Goal: Feedback & Contribution: Leave review/rating

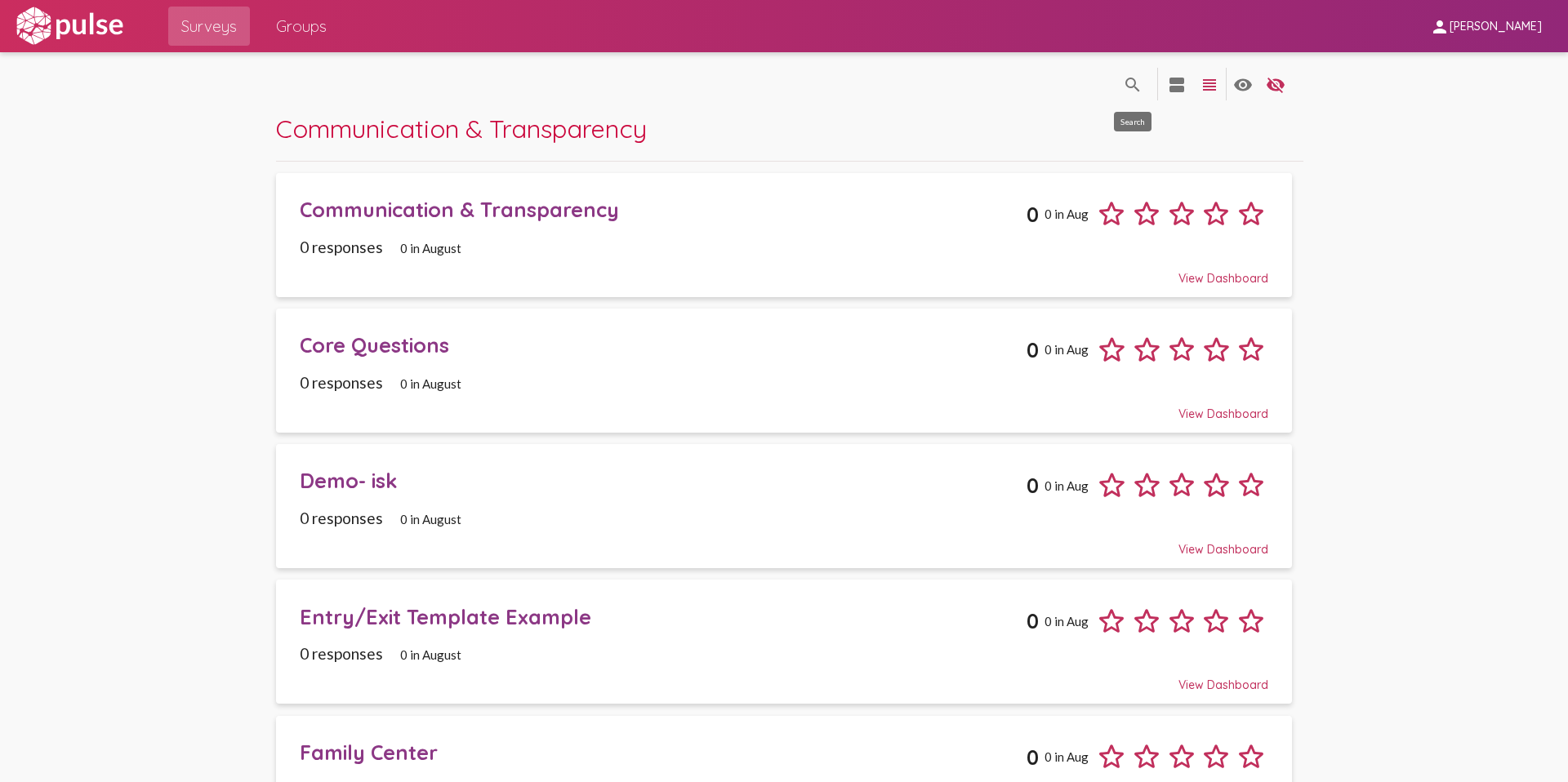
click at [1139, 79] on mat-icon "search" at bounding box center [1132, 84] width 19 height 19
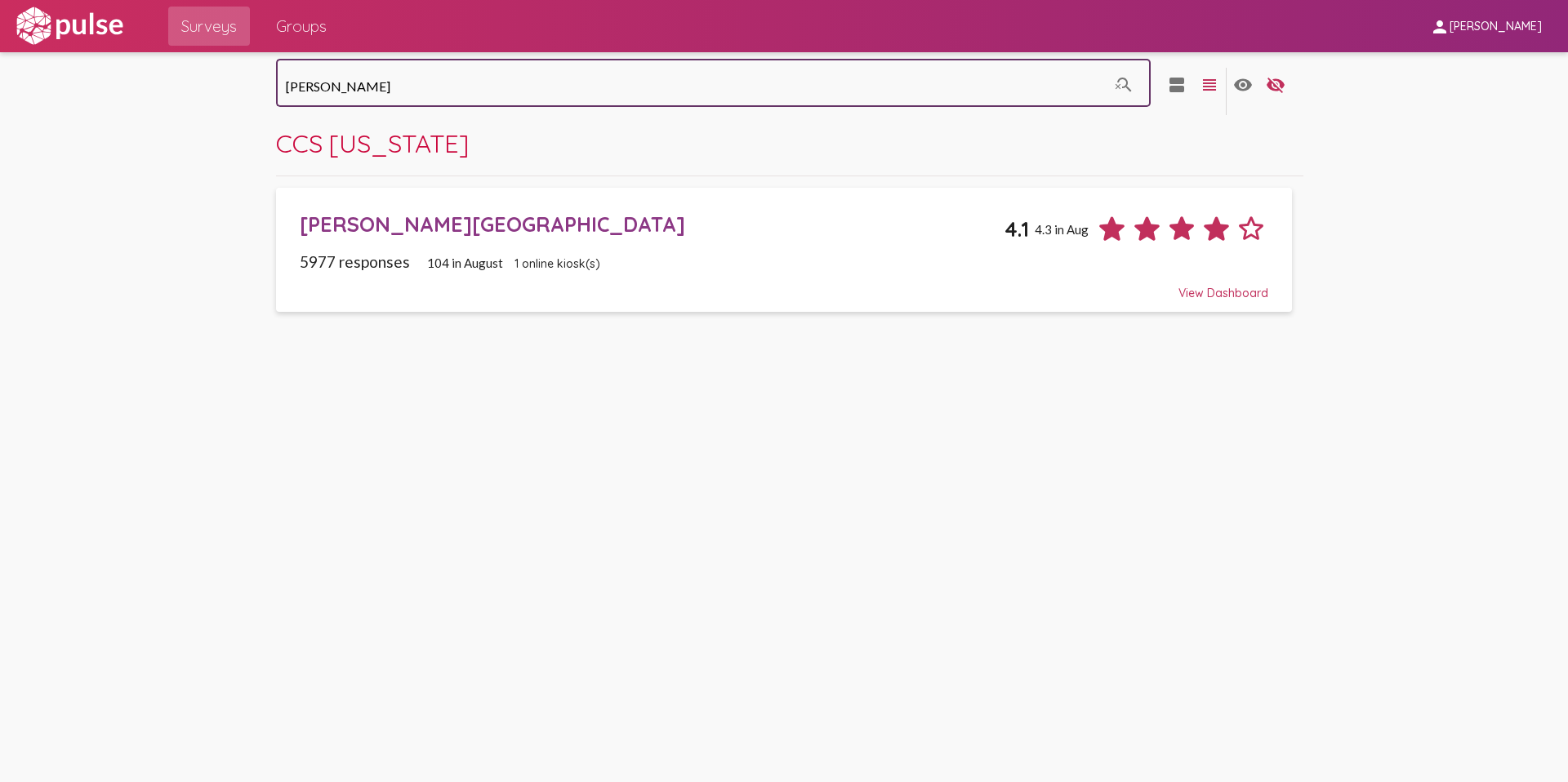
type input "[PERSON_NAME]"
click at [446, 232] on div "[PERSON_NAME][GEOGRAPHIC_DATA]" at bounding box center [652, 224] width 705 height 26
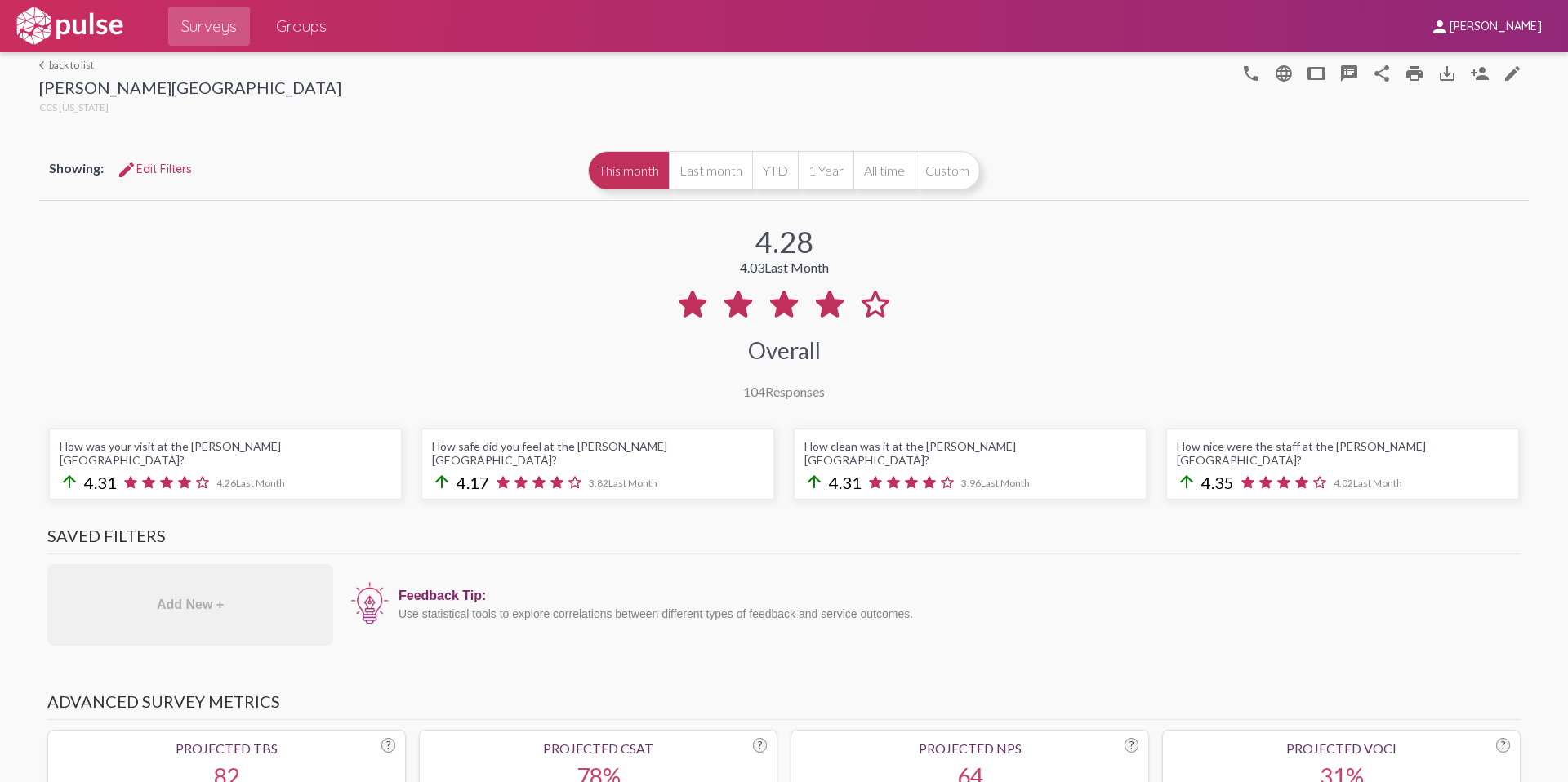
scroll to position [14, 0]
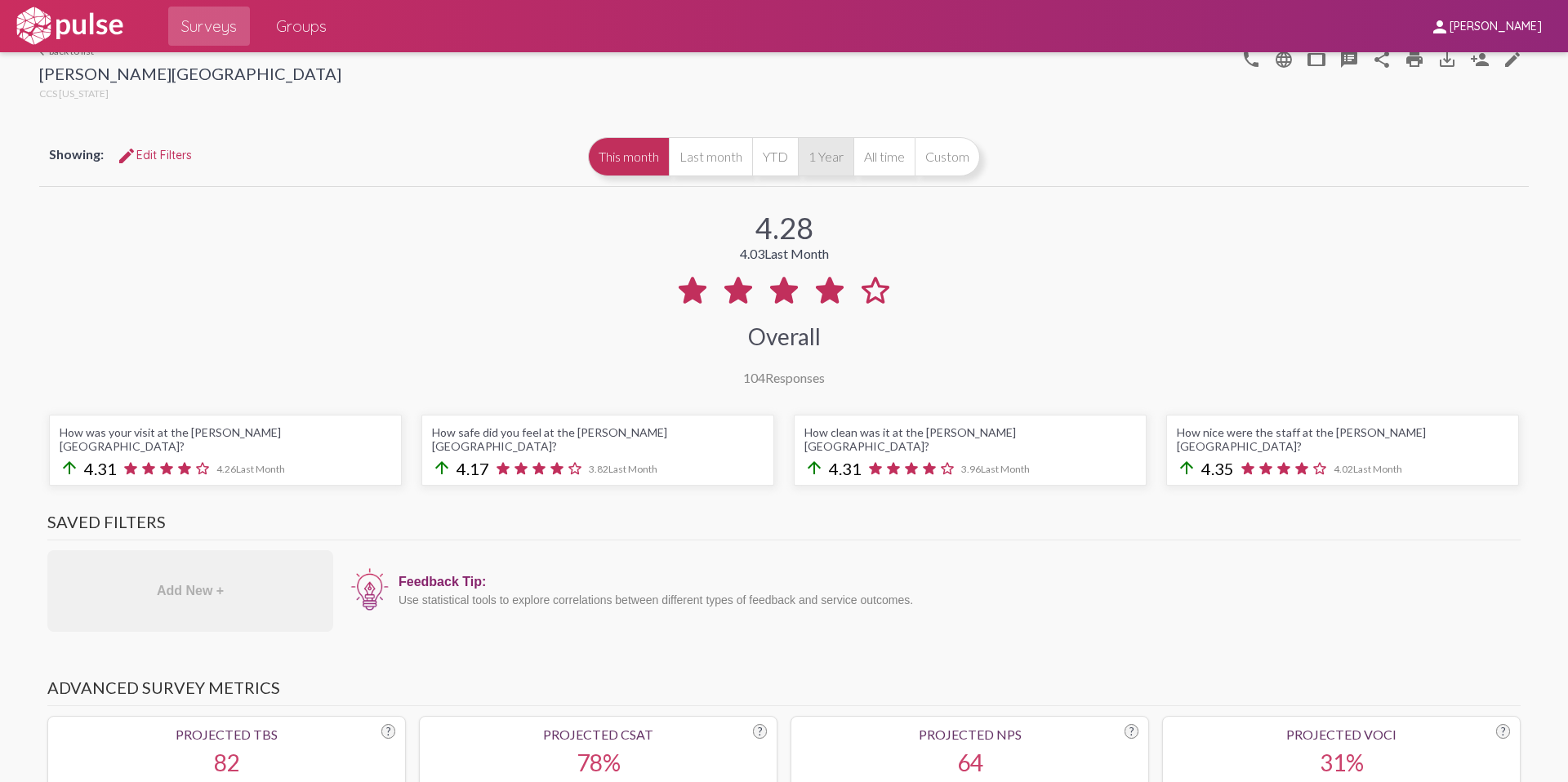
click at [823, 168] on button "1 Year" at bounding box center [825, 156] width 55 height 39
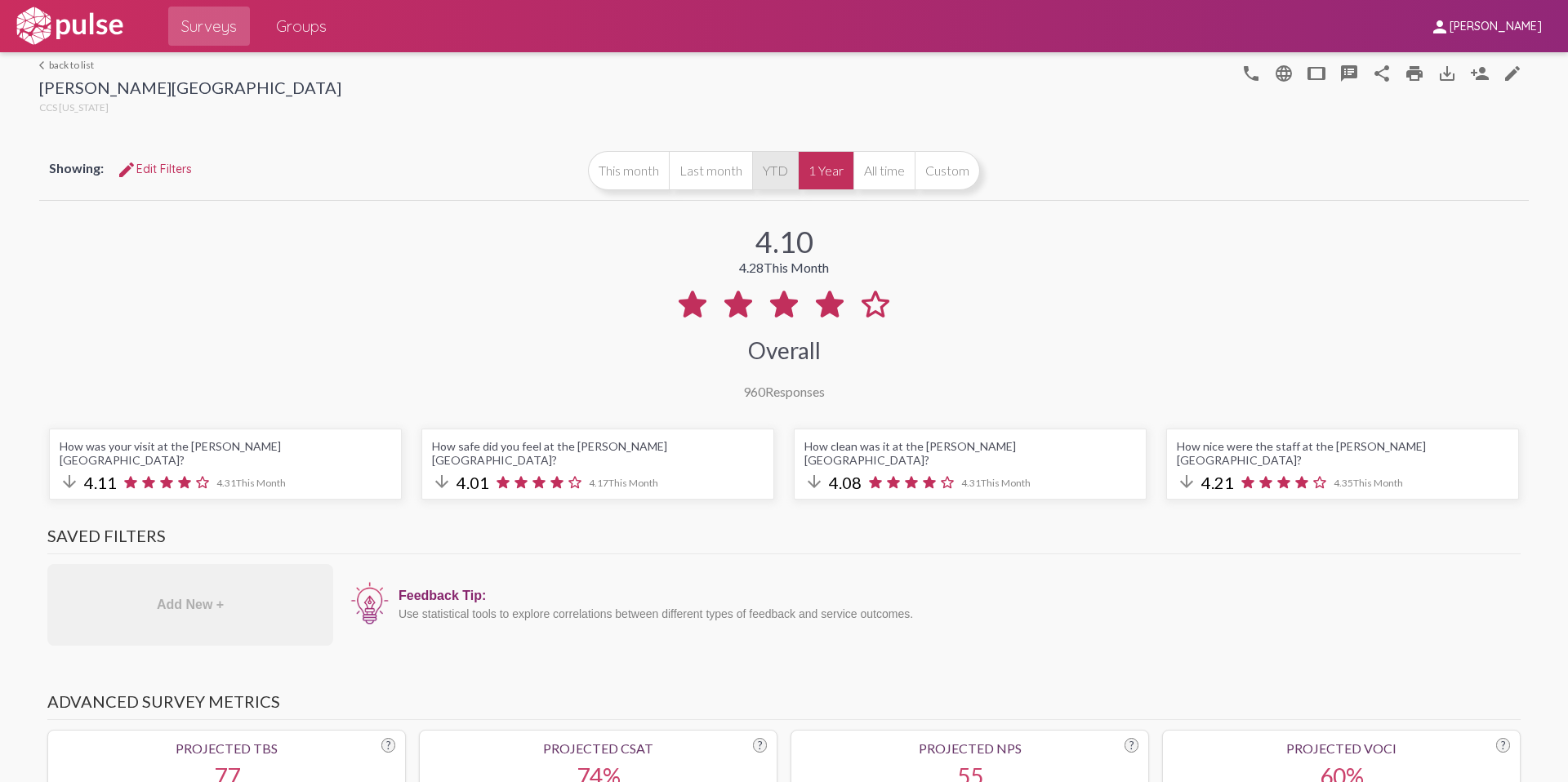
click at [778, 165] on button "YTD" at bounding box center [775, 171] width 46 height 39
click at [816, 164] on button "1 Year" at bounding box center [825, 171] width 55 height 39
click at [681, 173] on button "Last month" at bounding box center [710, 171] width 84 height 39
click at [631, 163] on button "This month" at bounding box center [628, 171] width 81 height 39
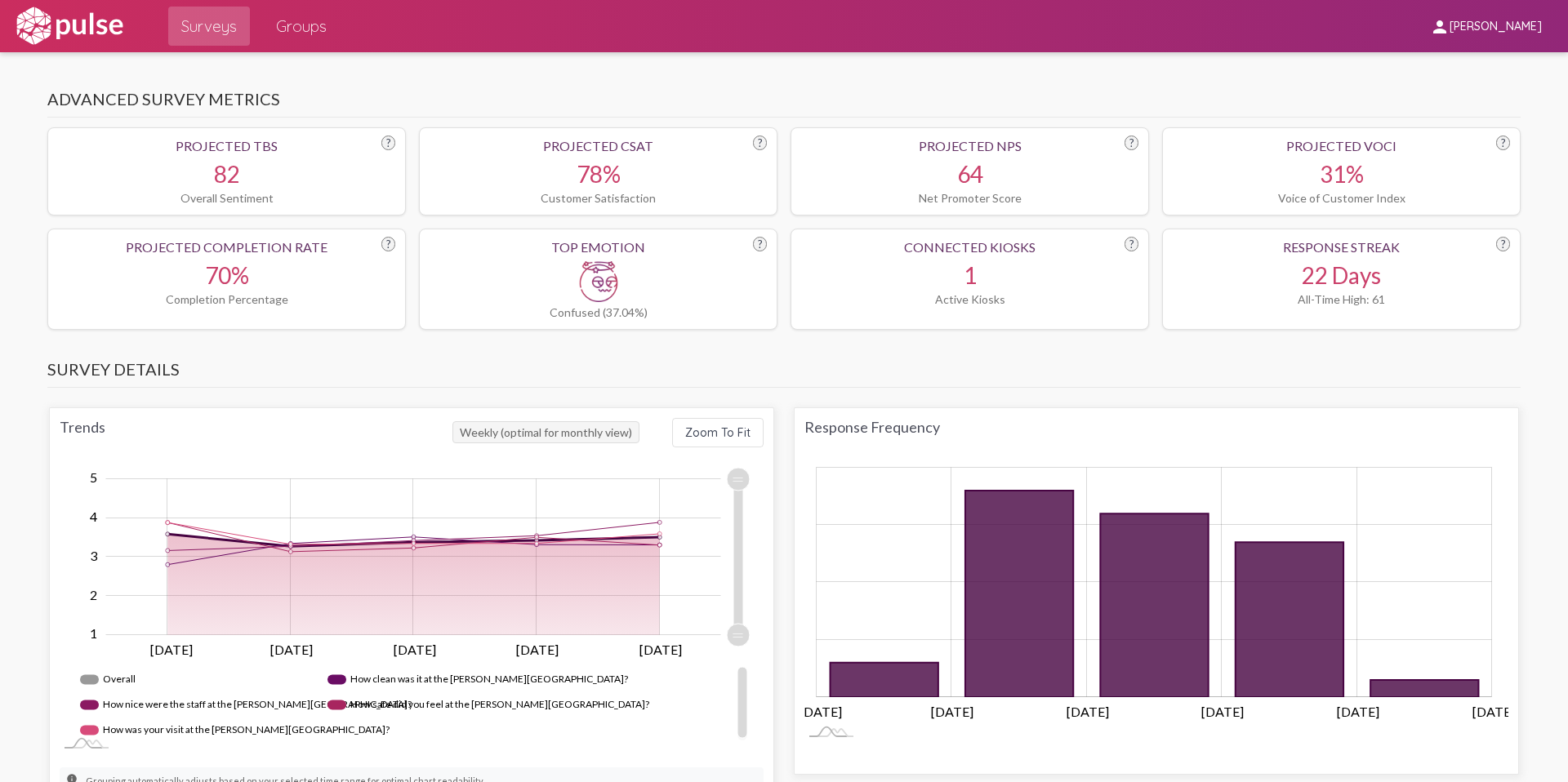
scroll to position [608, 0]
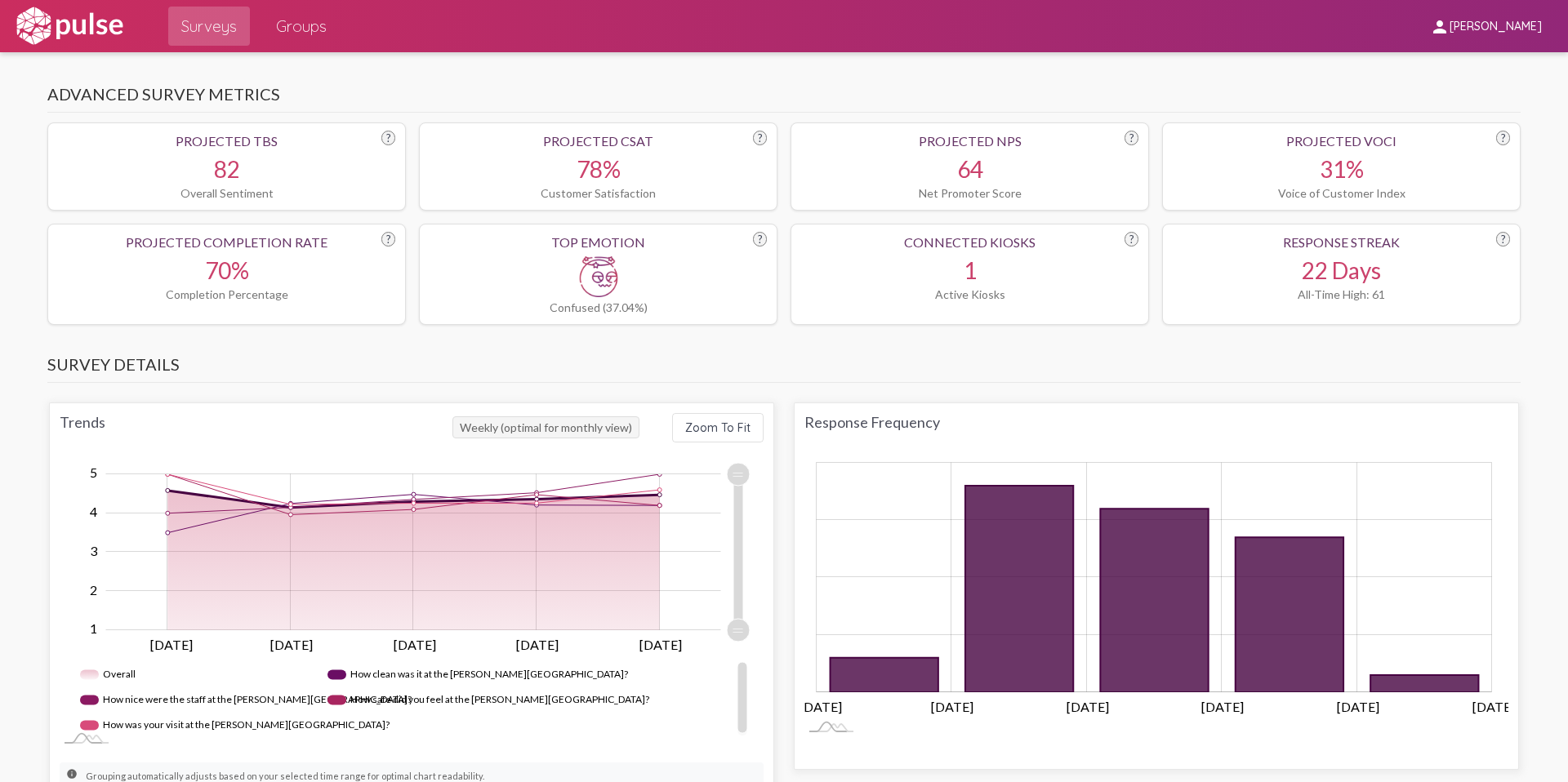
click at [611, 417] on span "Weekly (optimal for monthly view)" at bounding box center [546, 428] width 187 height 22
click at [678, 413] on button "Zoom To Fit" at bounding box center [718, 428] width 92 height 29
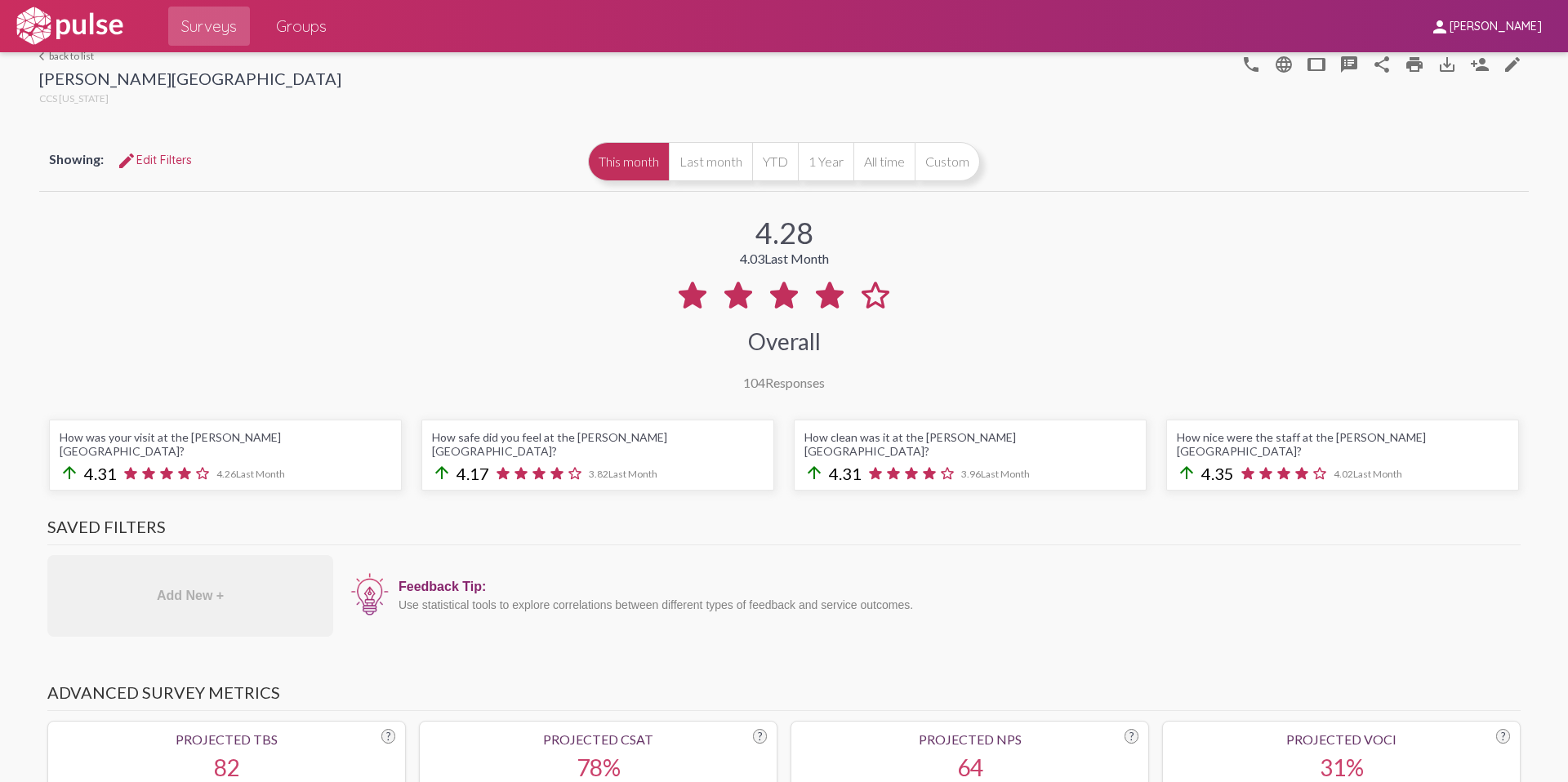
scroll to position [0, 0]
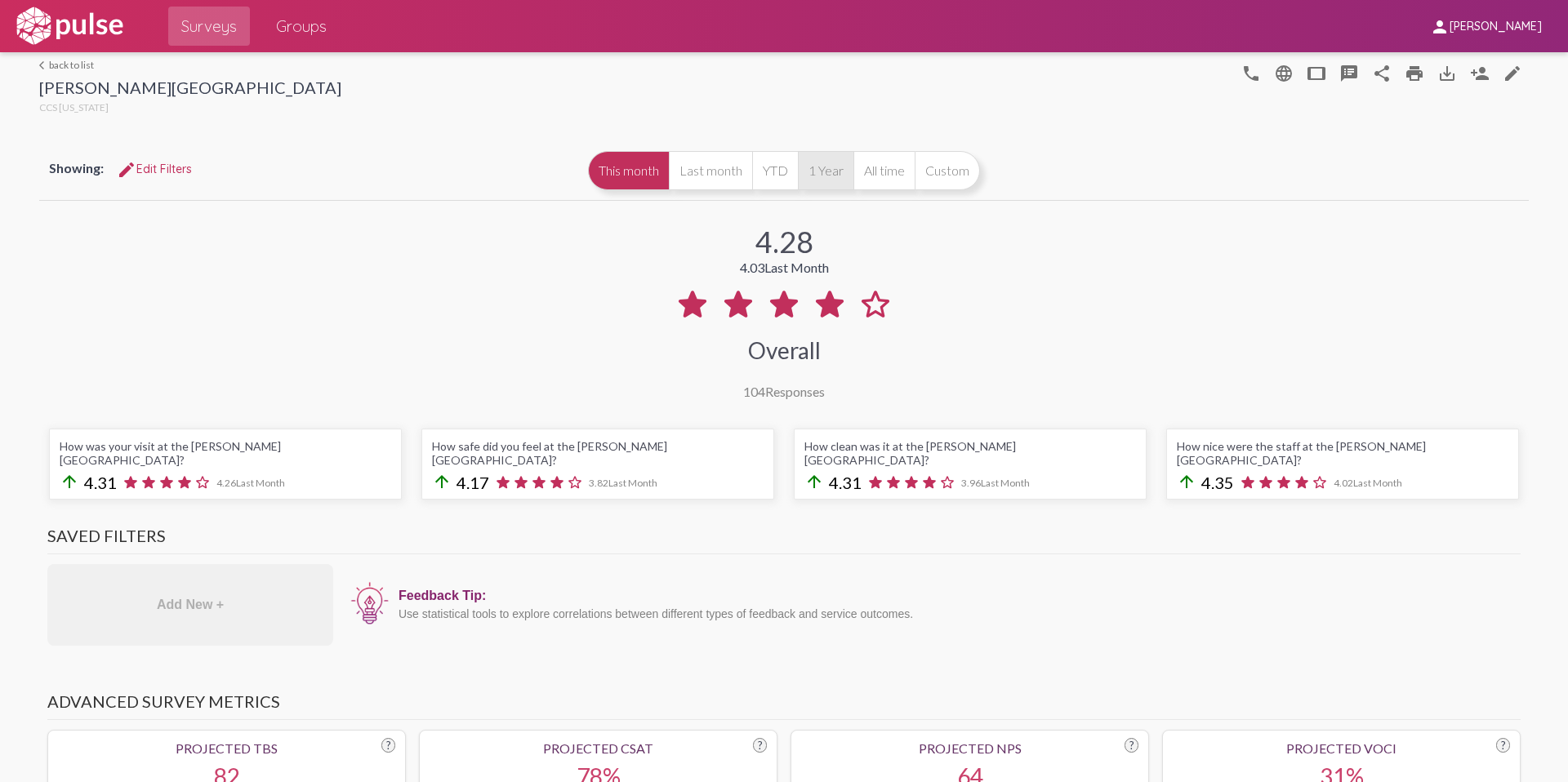
click at [814, 174] on button "1 Year" at bounding box center [825, 171] width 55 height 39
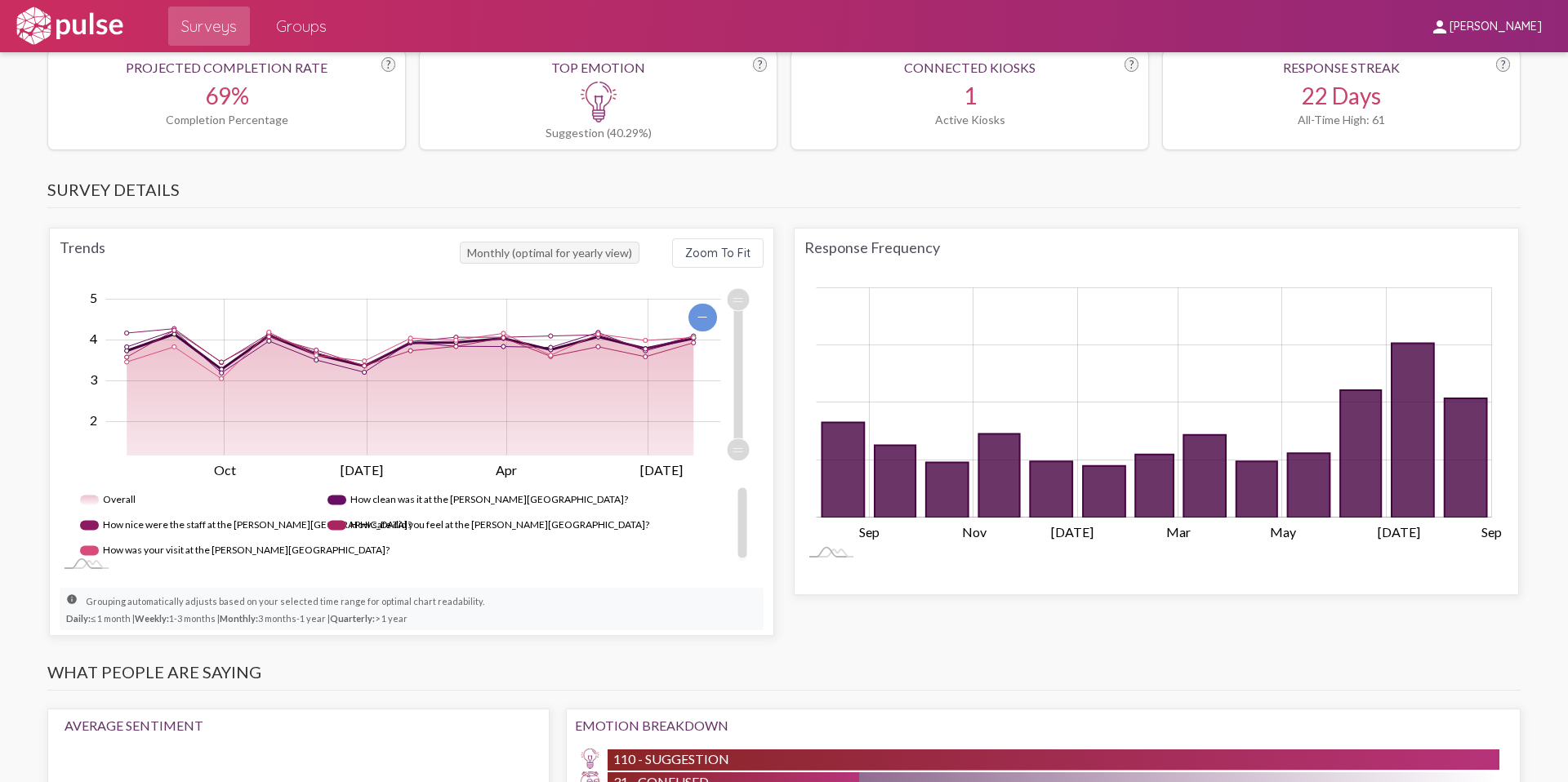
scroll to position [793, 0]
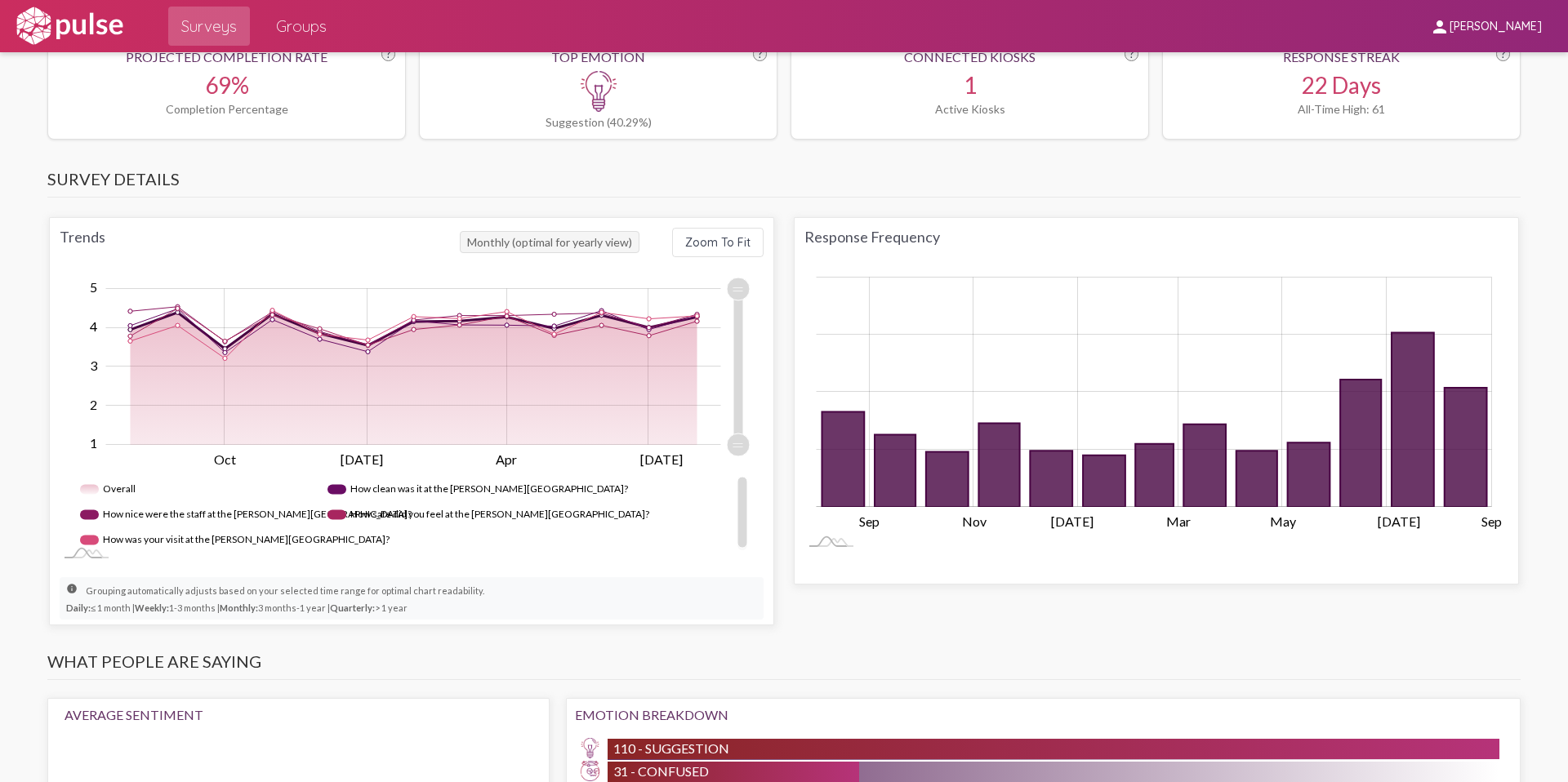
click at [712, 235] on span "Zoom To Fit" at bounding box center [717, 242] width 65 height 15
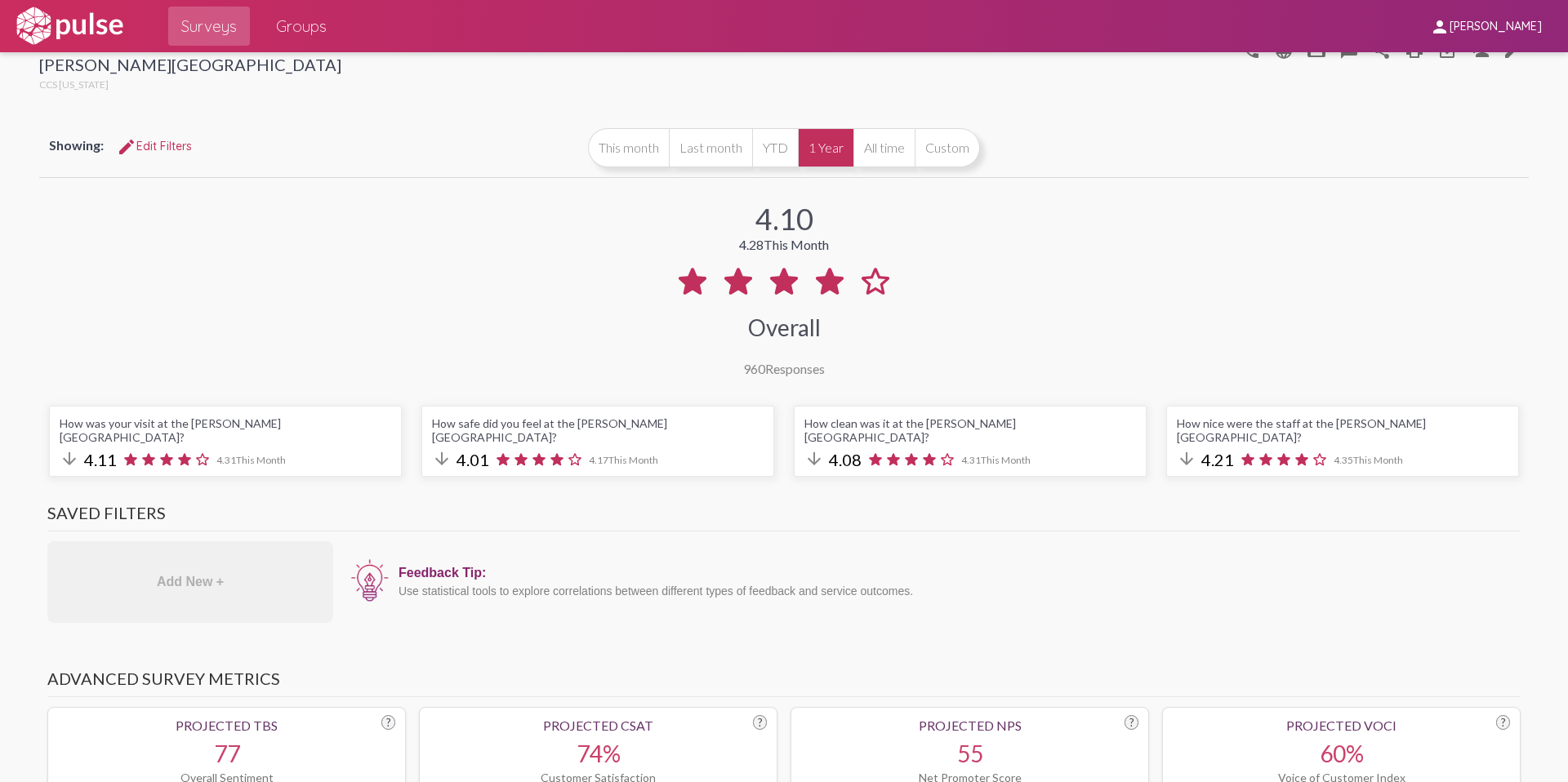
scroll to position [45, 0]
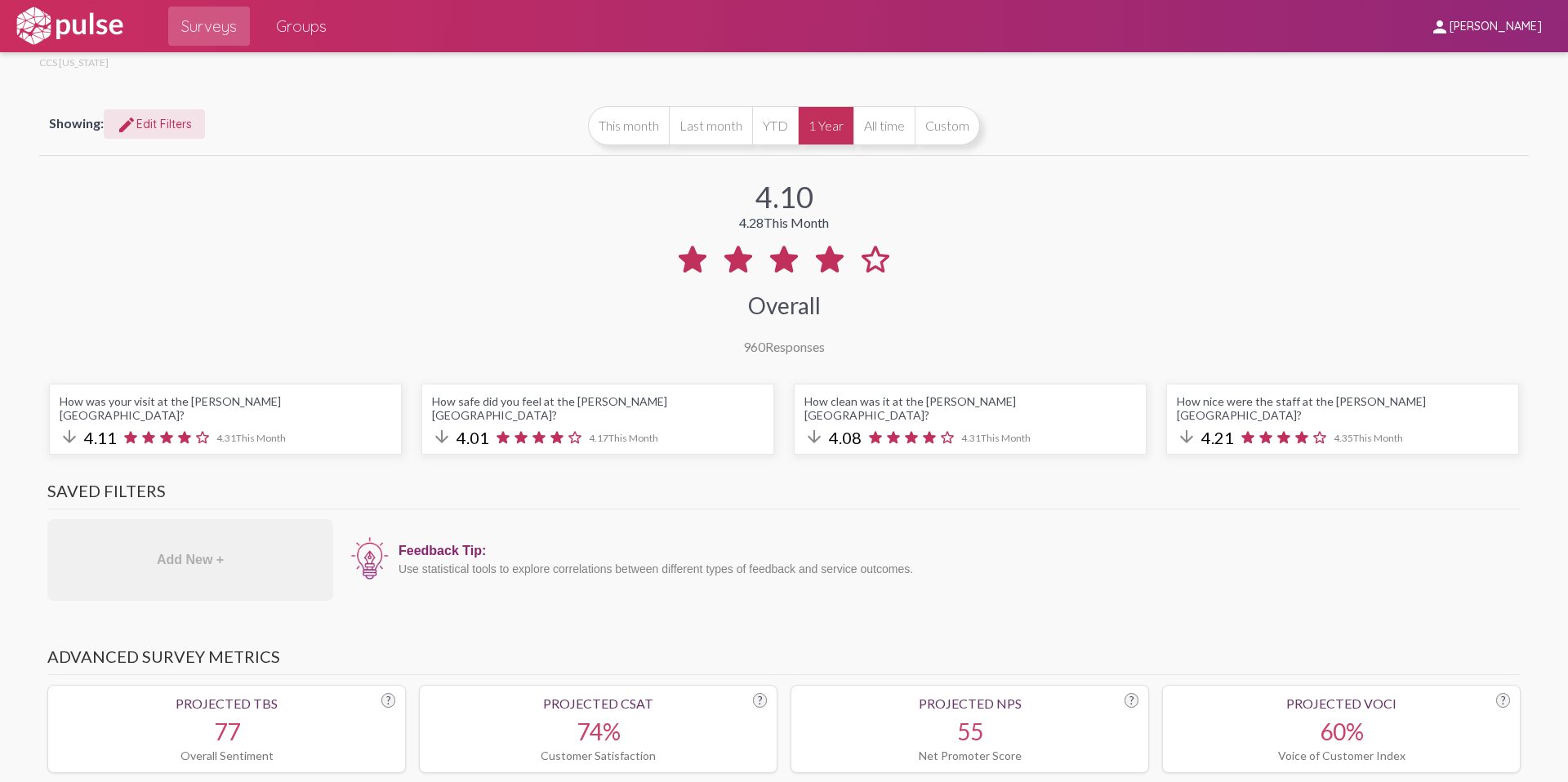
click at [151, 128] on span "edit Edit Filters" at bounding box center [154, 124] width 75 height 15
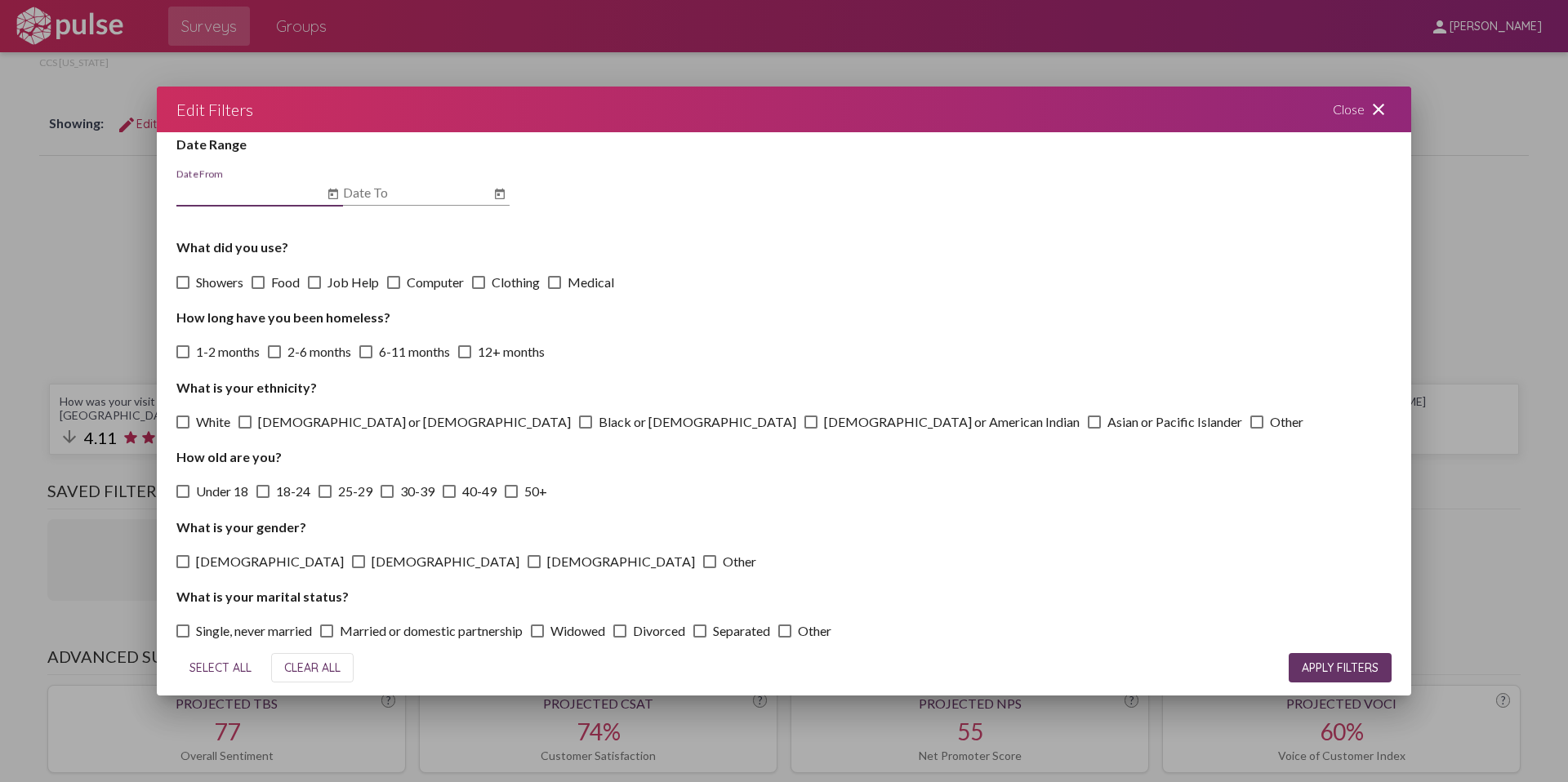
scroll to position [52, 0]
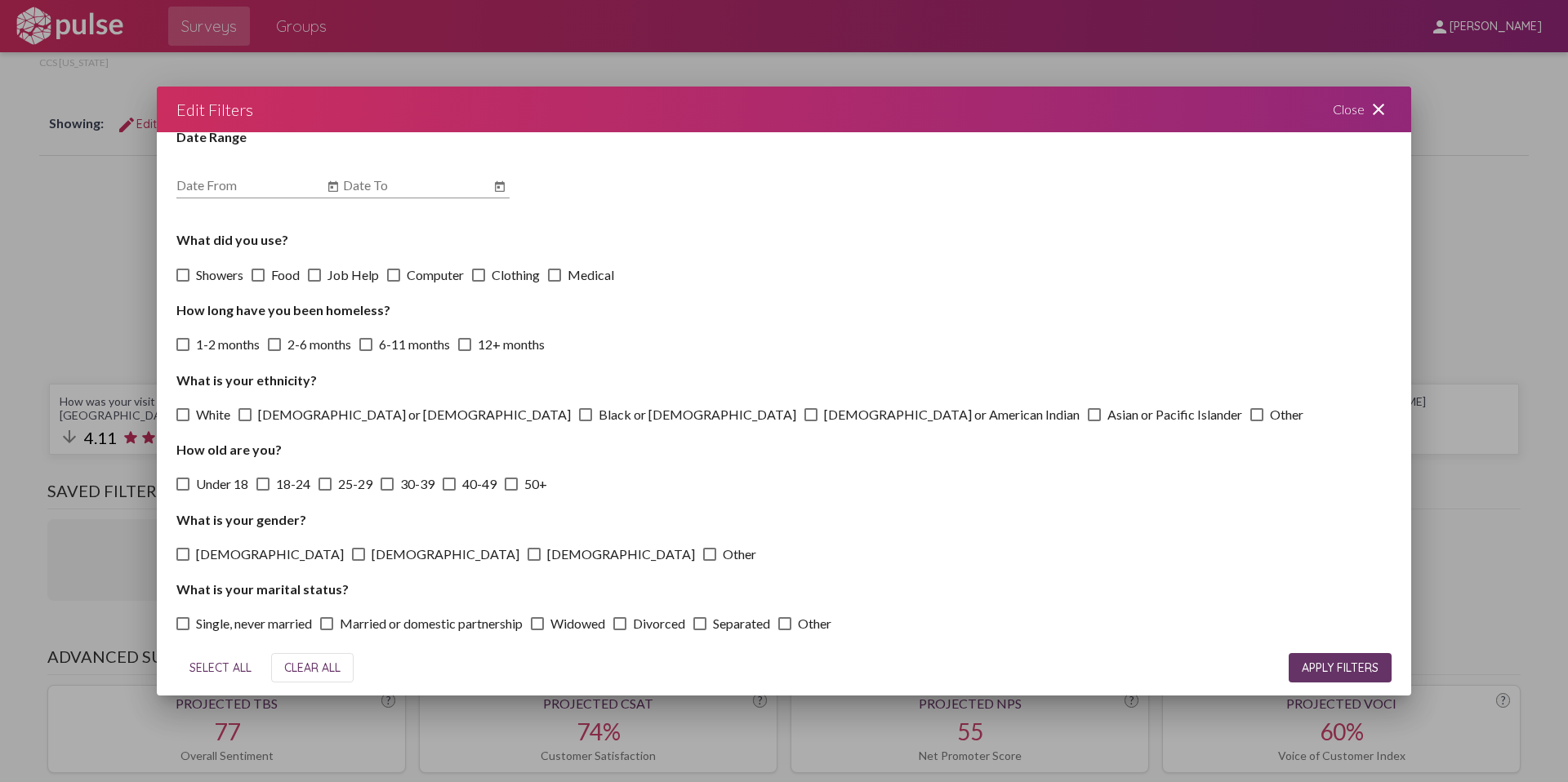
click at [1380, 107] on mat-icon "close" at bounding box center [1378, 109] width 19 height 19
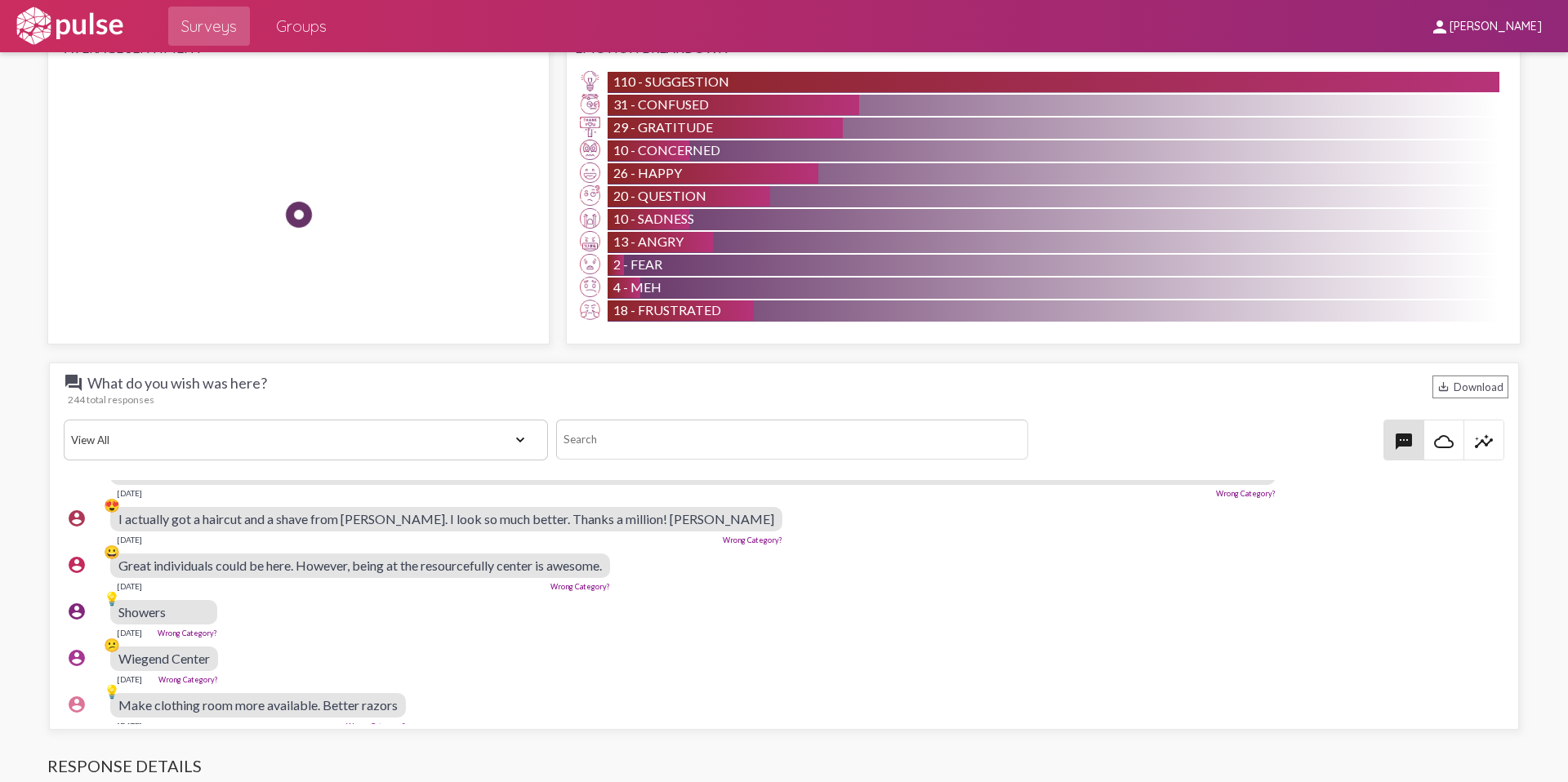
scroll to position [4136, 4]
click at [373, 419] on select "View All Positive Neutral Negative Happy Meh Suggestions Angry Disgust Sadness …" at bounding box center [305, 440] width 484 height 40
select select "Suggestion"
click at [63, 419] on select "View All Positive Neutral Negative Happy Meh Suggestions Angry Disgust Sadness …" at bounding box center [305, 440] width 484 height 40
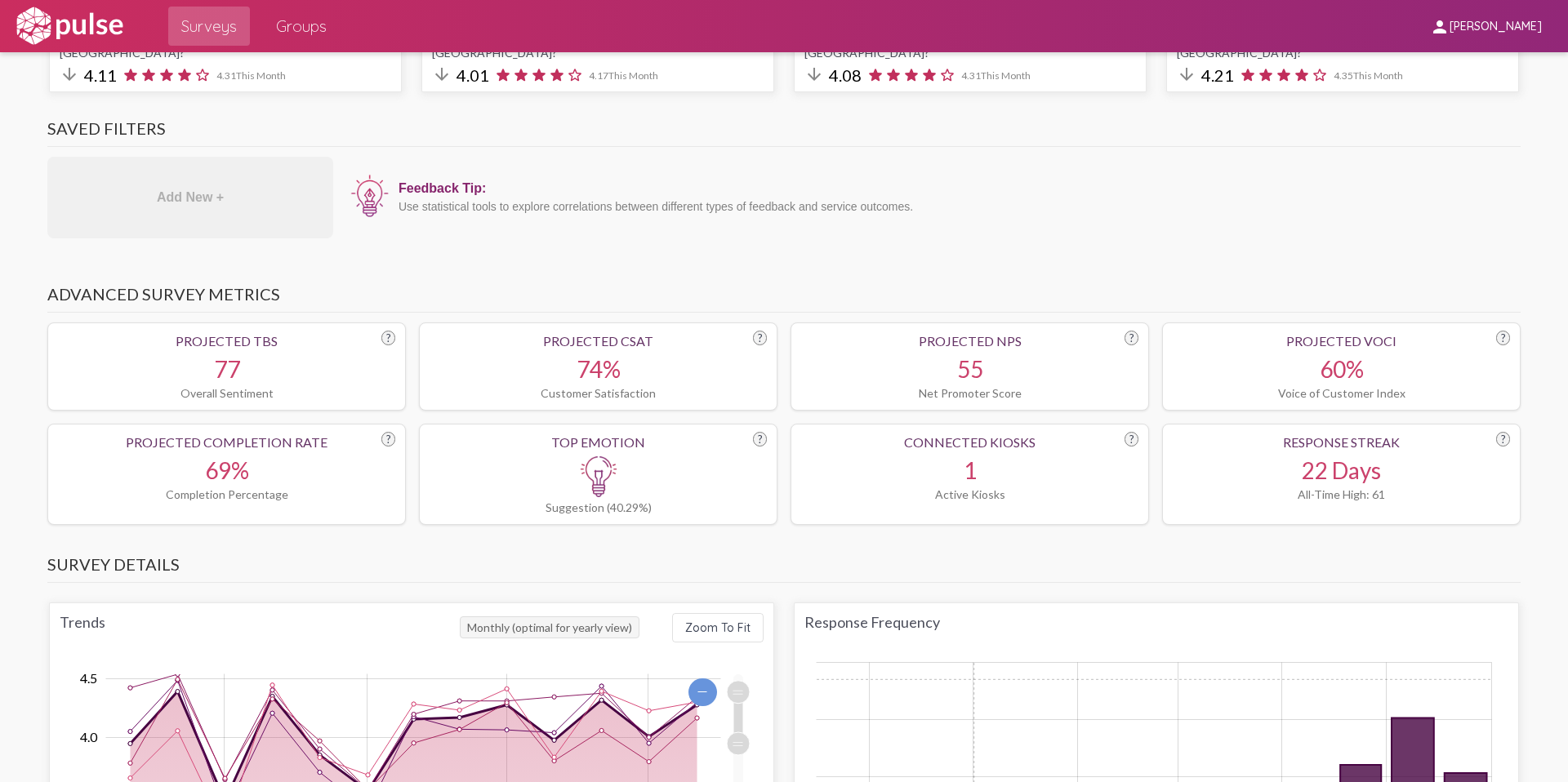
scroll to position [0, 0]
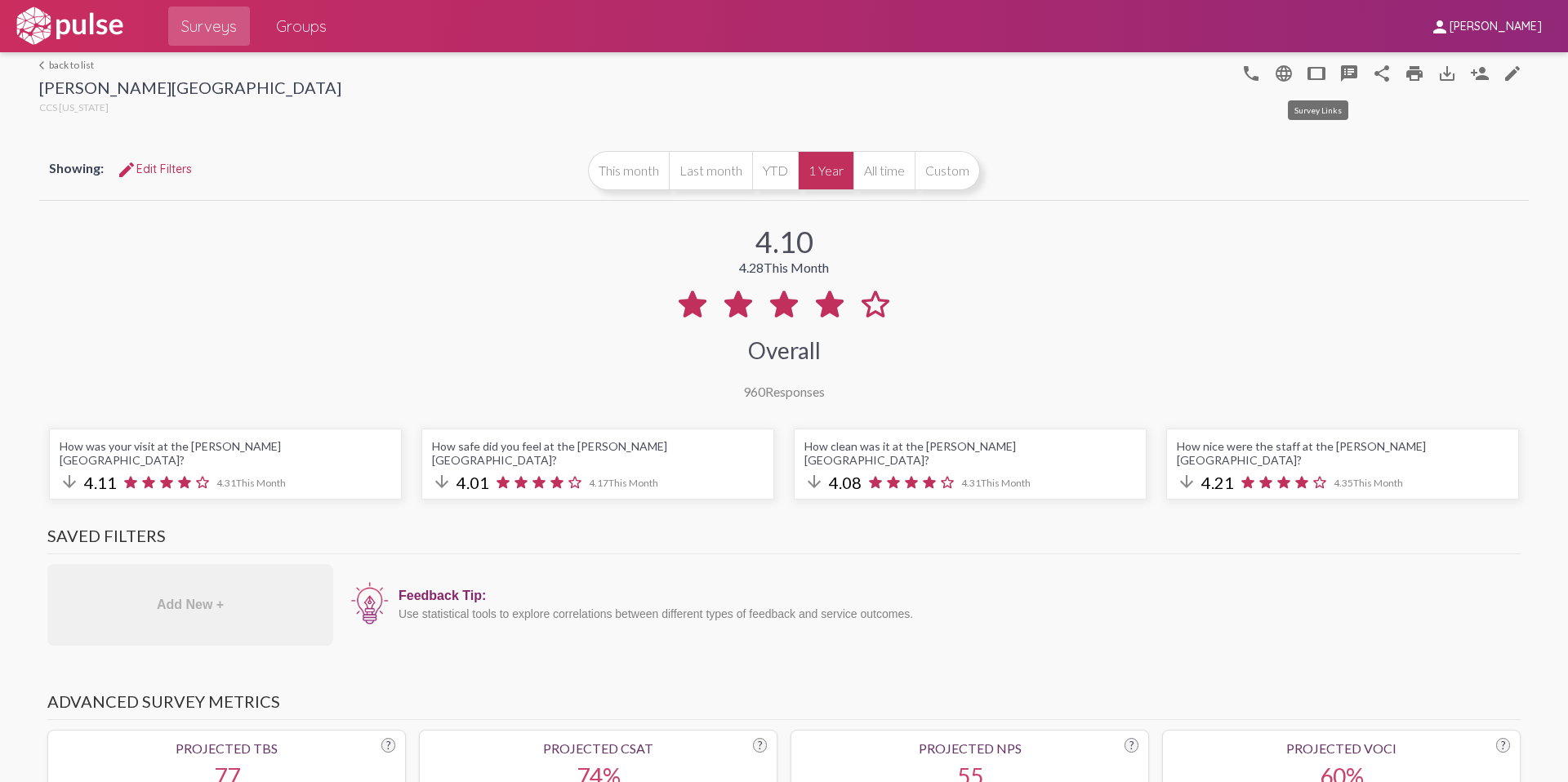
click at [1311, 70] on mat-icon "tablet" at bounding box center [1316, 73] width 19 height 19
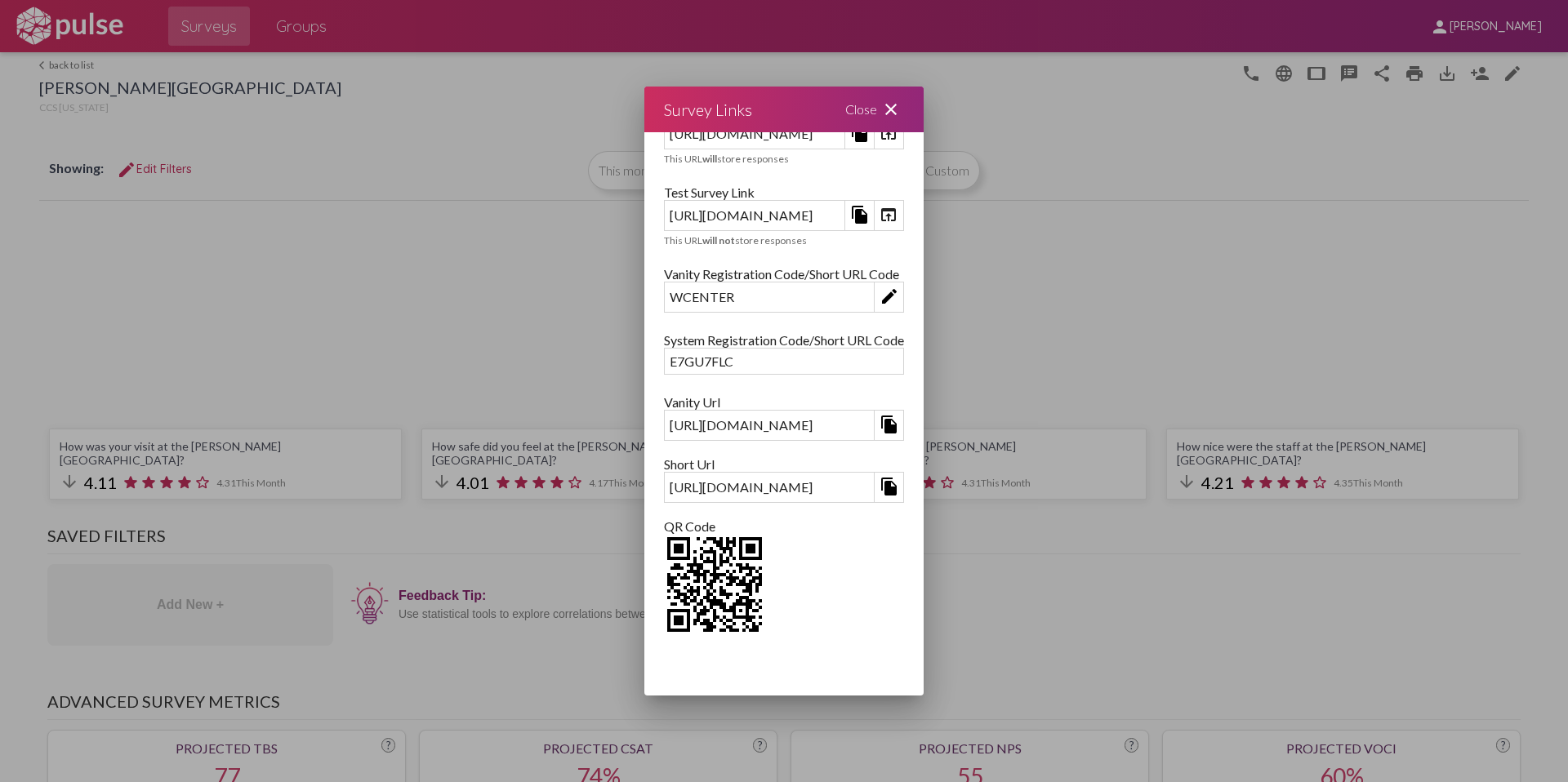
scroll to position [62, 0]
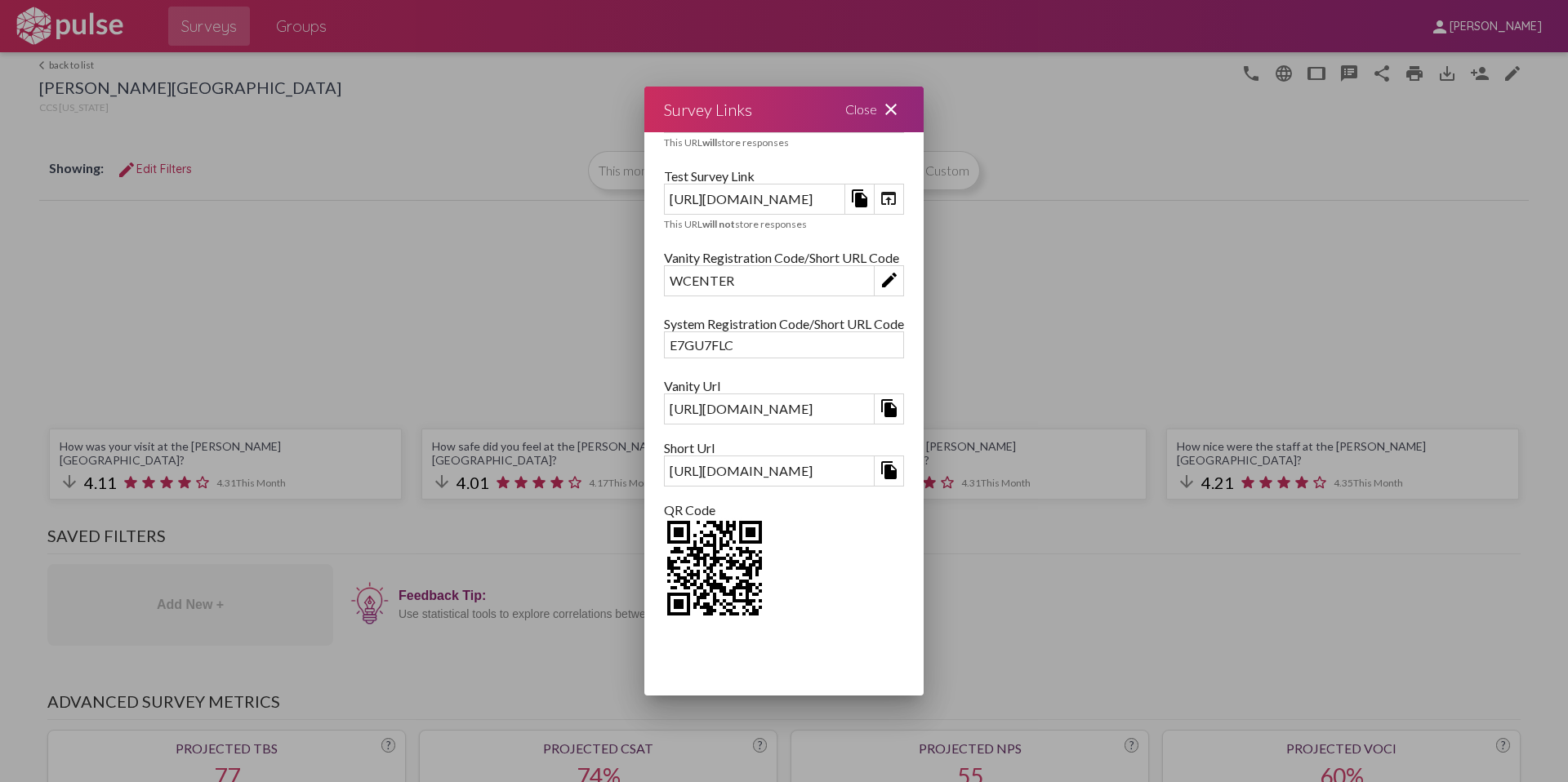
click at [901, 106] on mat-icon "close" at bounding box center [890, 109] width 19 height 19
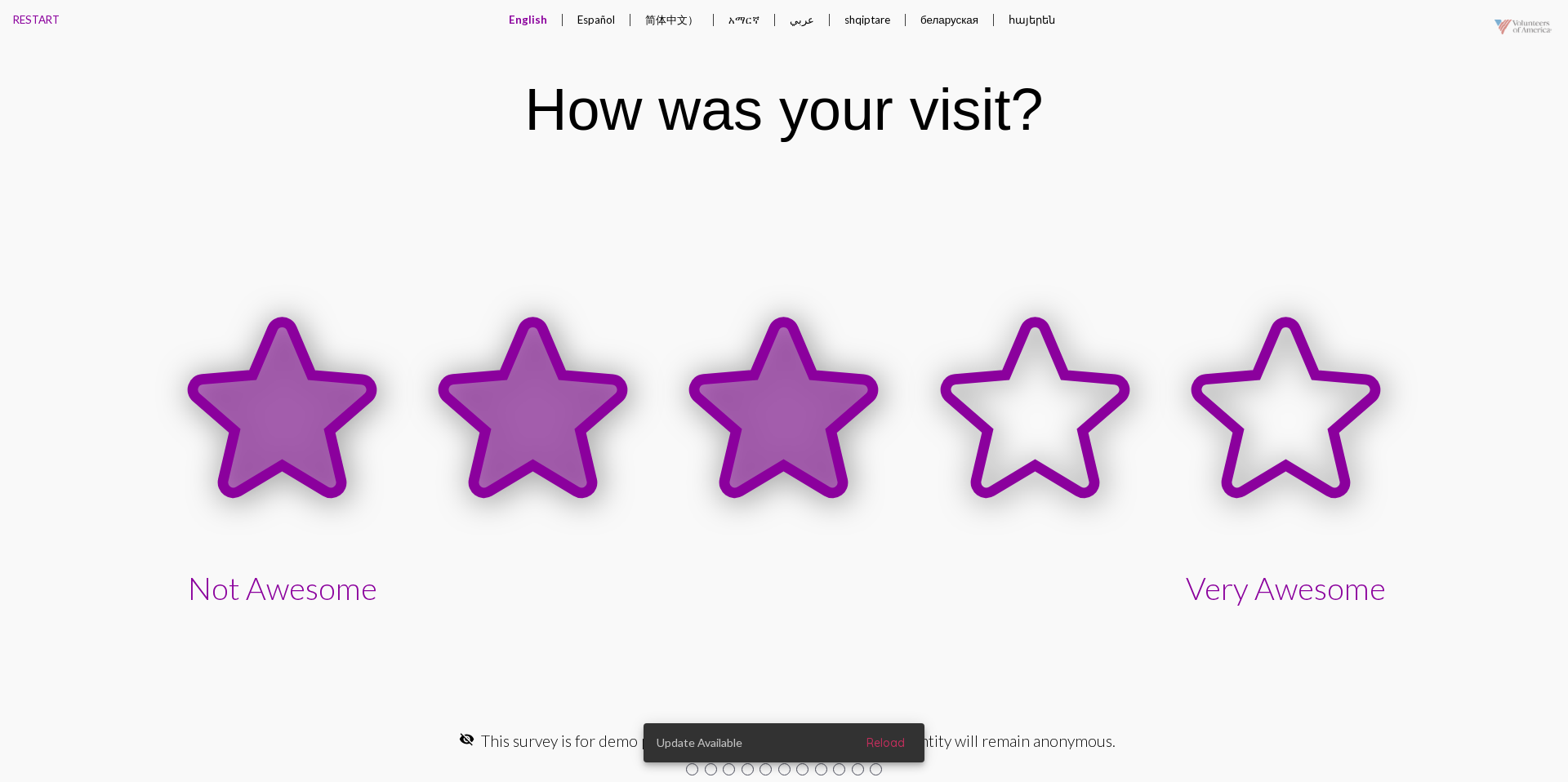
click at [771, 390] on icon at bounding box center [783, 407] width 179 height 171
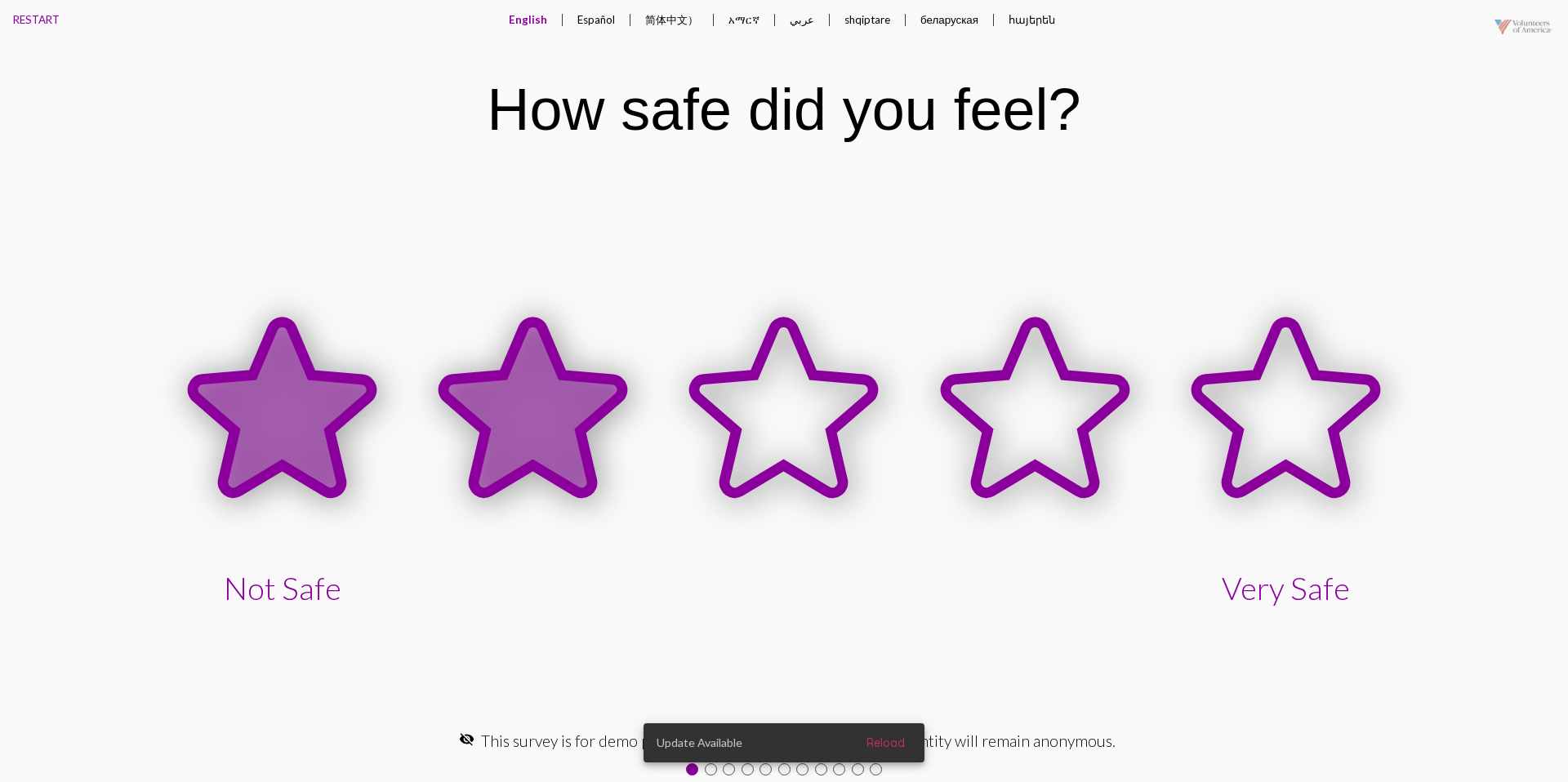
click at [555, 384] on icon at bounding box center [532, 407] width 179 height 171
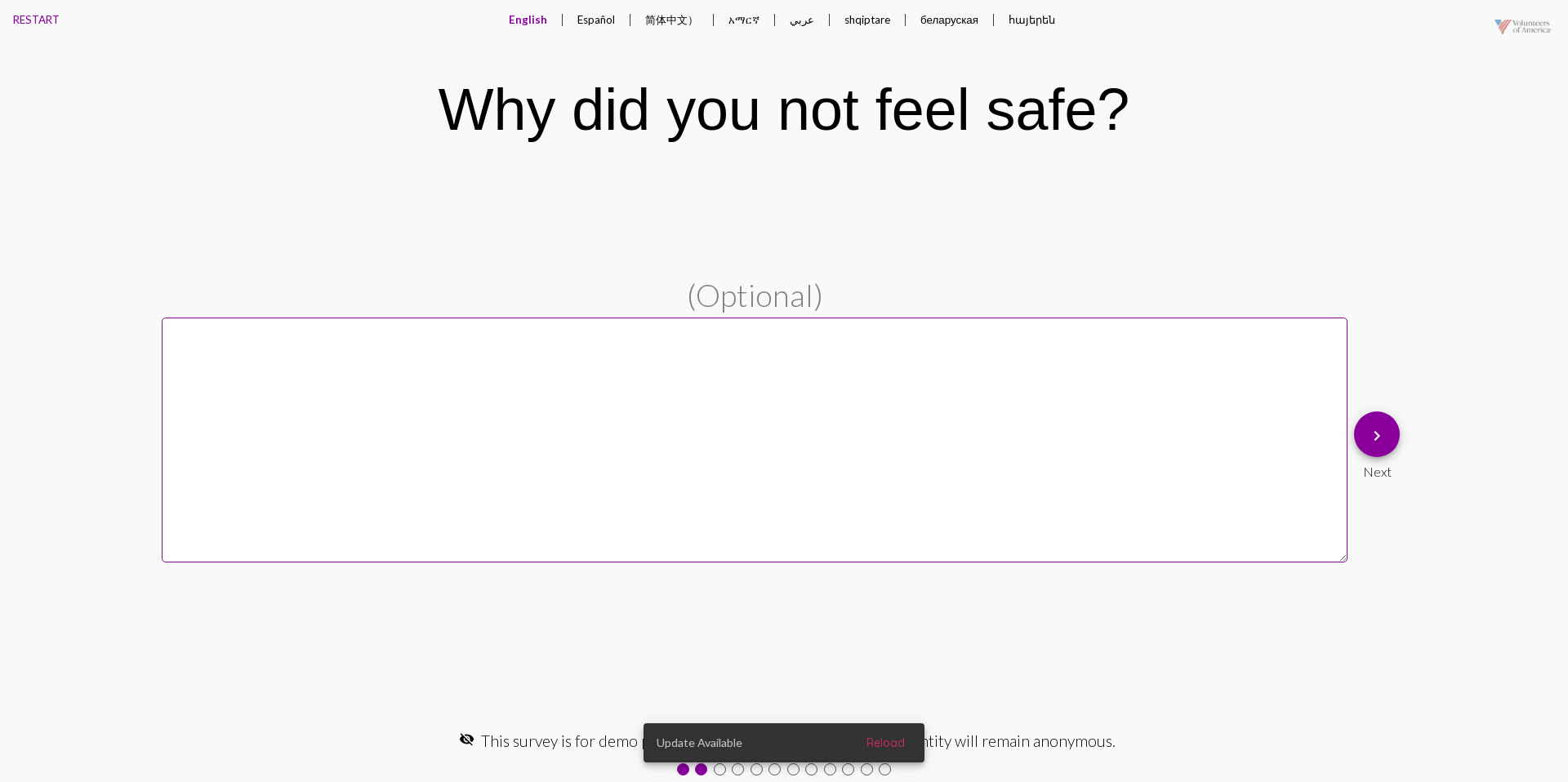
click at [1370, 434] on mat-icon "keyboard_arrow_right" at bounding box center [1376, 435] width 19 height 19
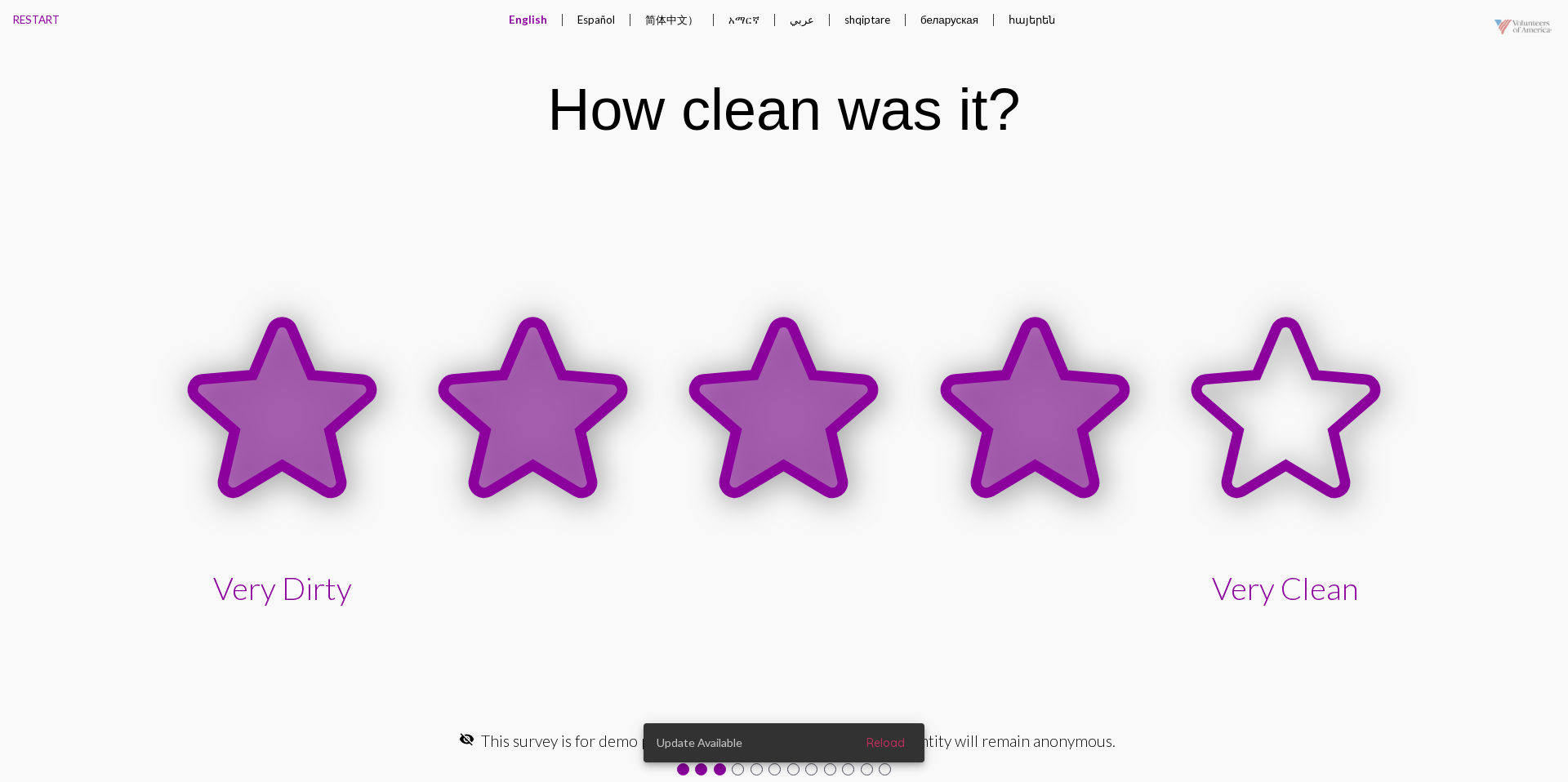
click at [1084, 434] on icon at bounding box center [1035, 407] width 179 height 171
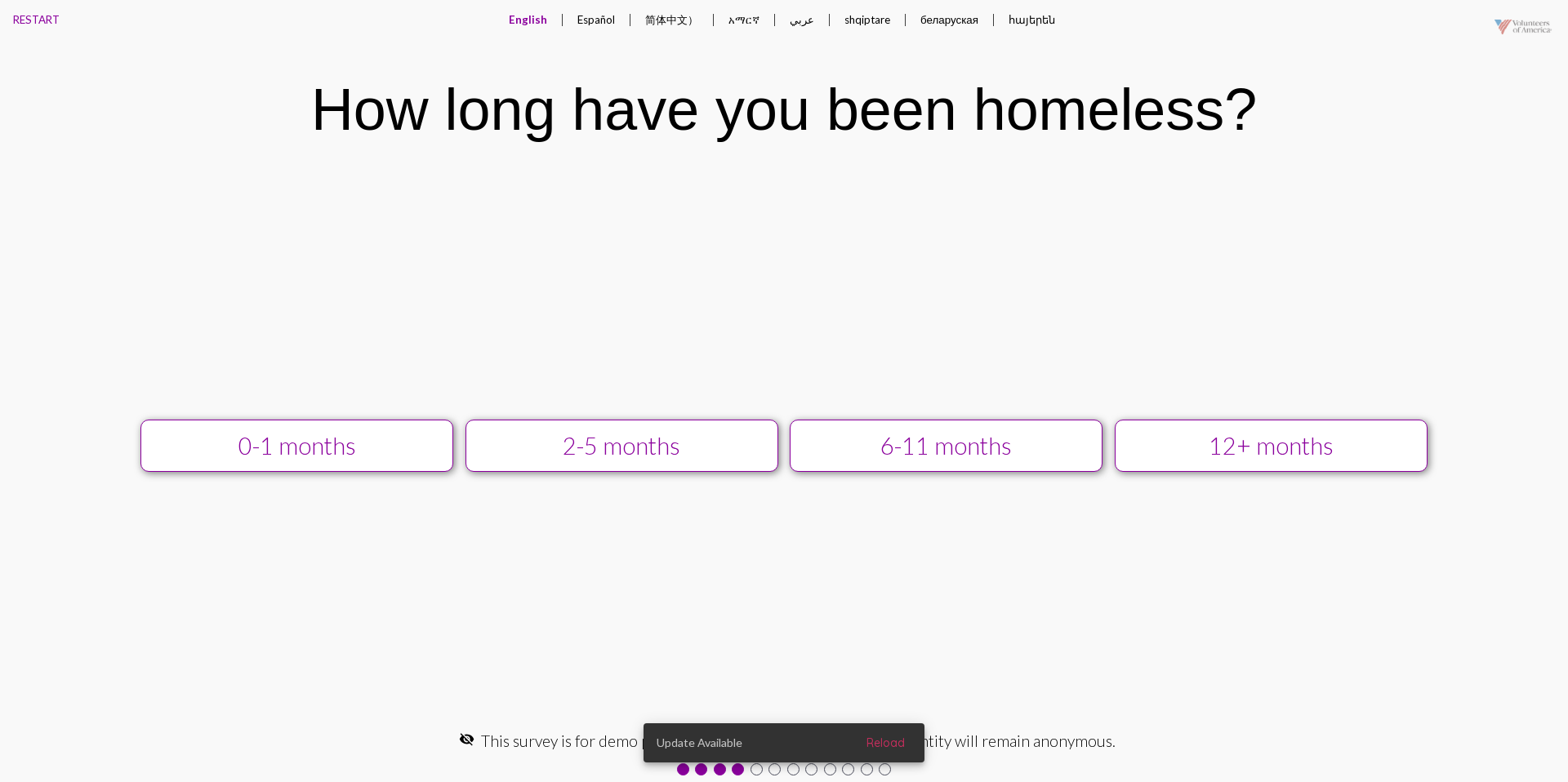
click at [1181, 446] on div "12+ months" at bounding box center [1271, 445] width 280 height 28
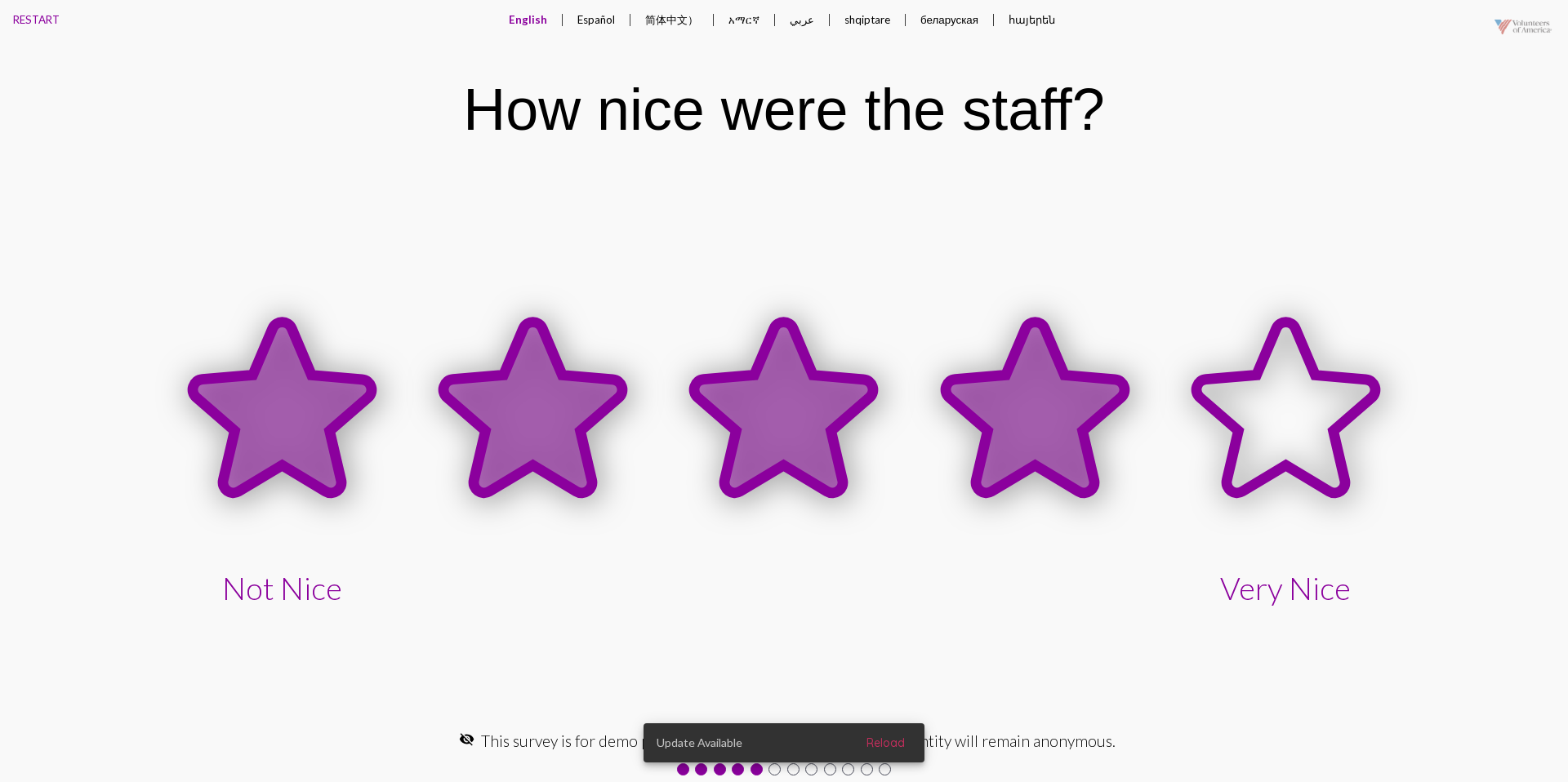
click at [1005, 414] on icon at bounding box center [1035, 407] width 179 height 171
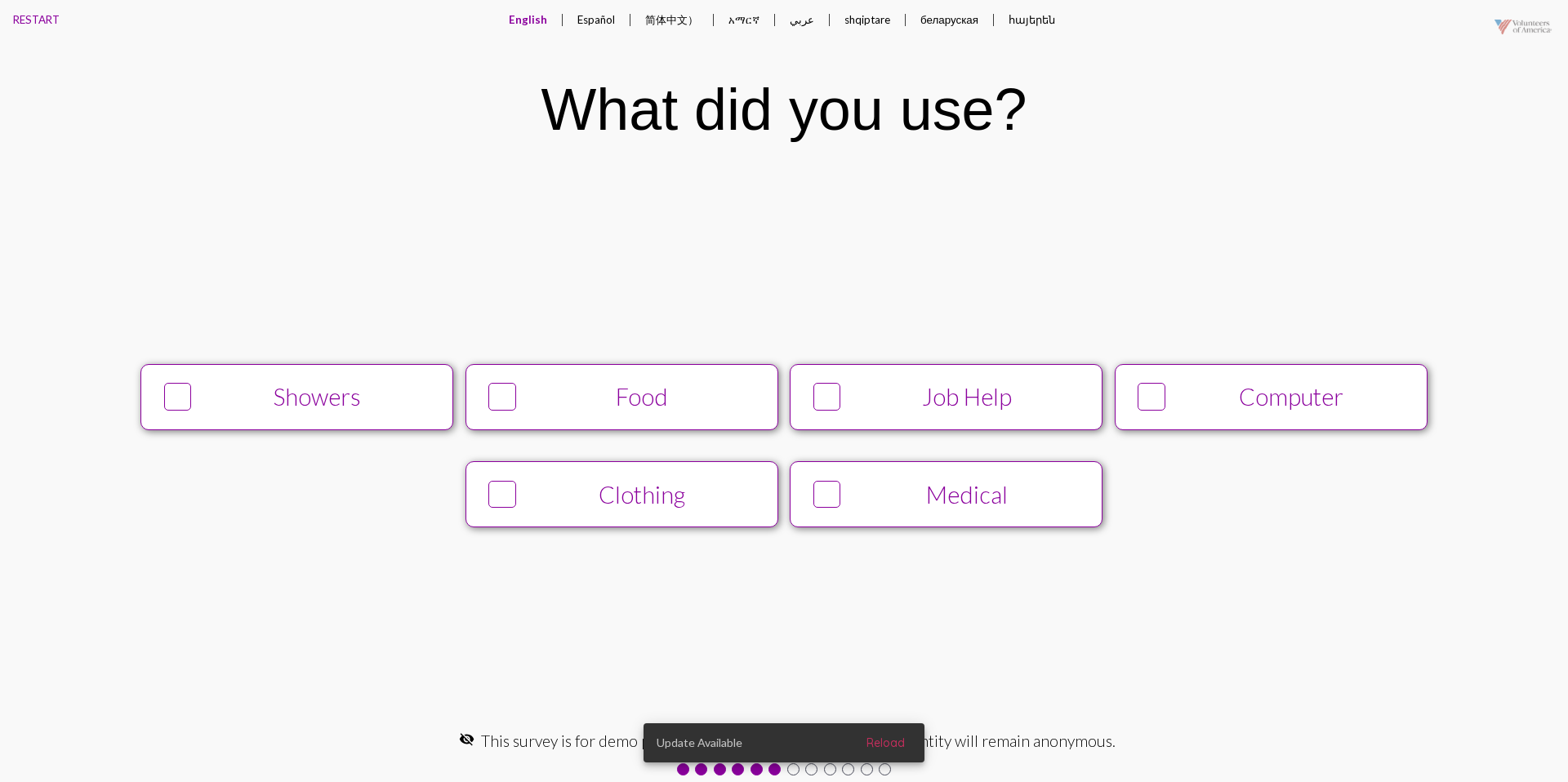
click at [739, 408] on div "Food" at bounding box center [642, 397] width 240 height 28
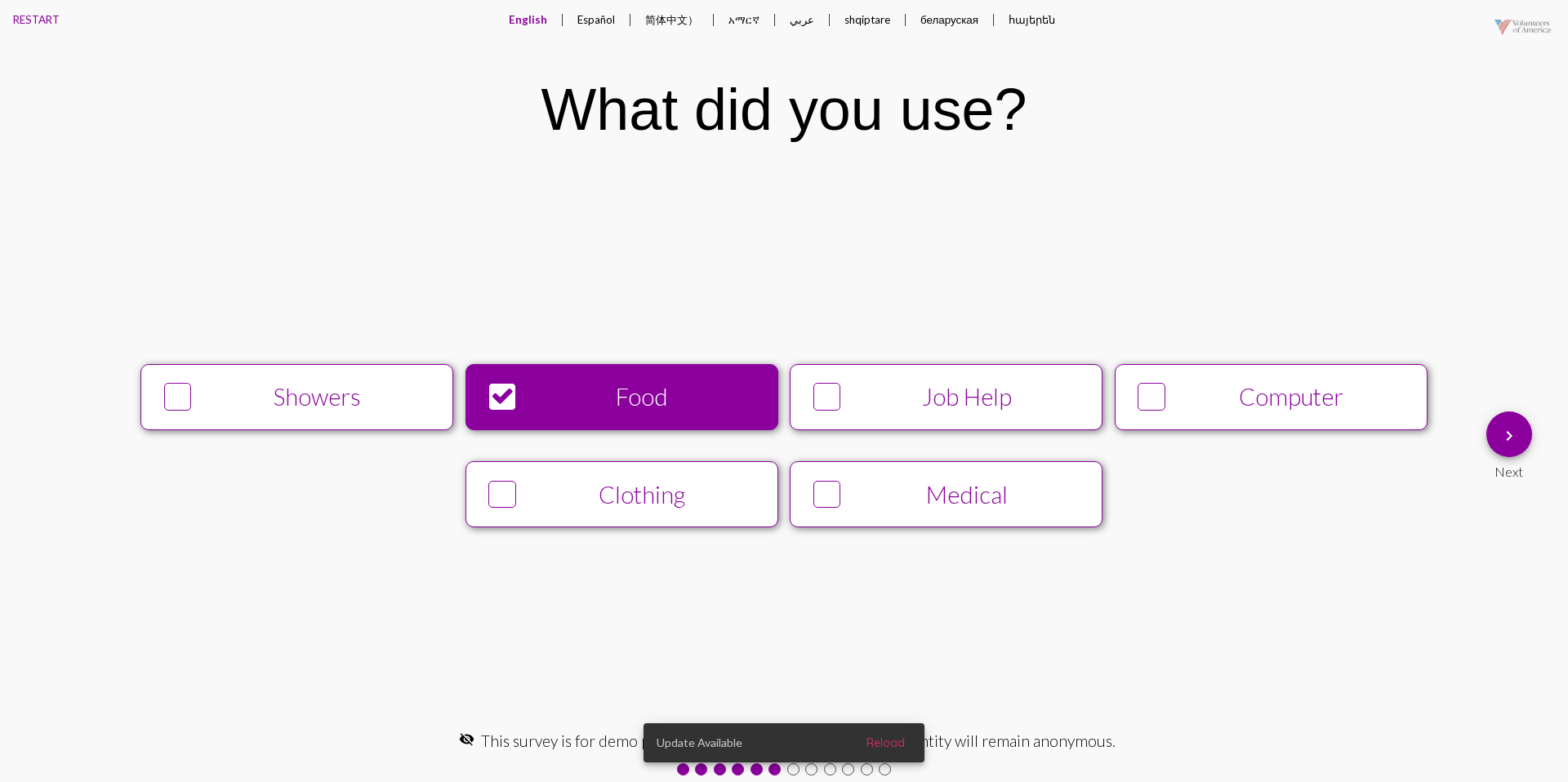
click at [1301, 385] on div "Computer" at bounding box center [1291, 397] width 240 height 28
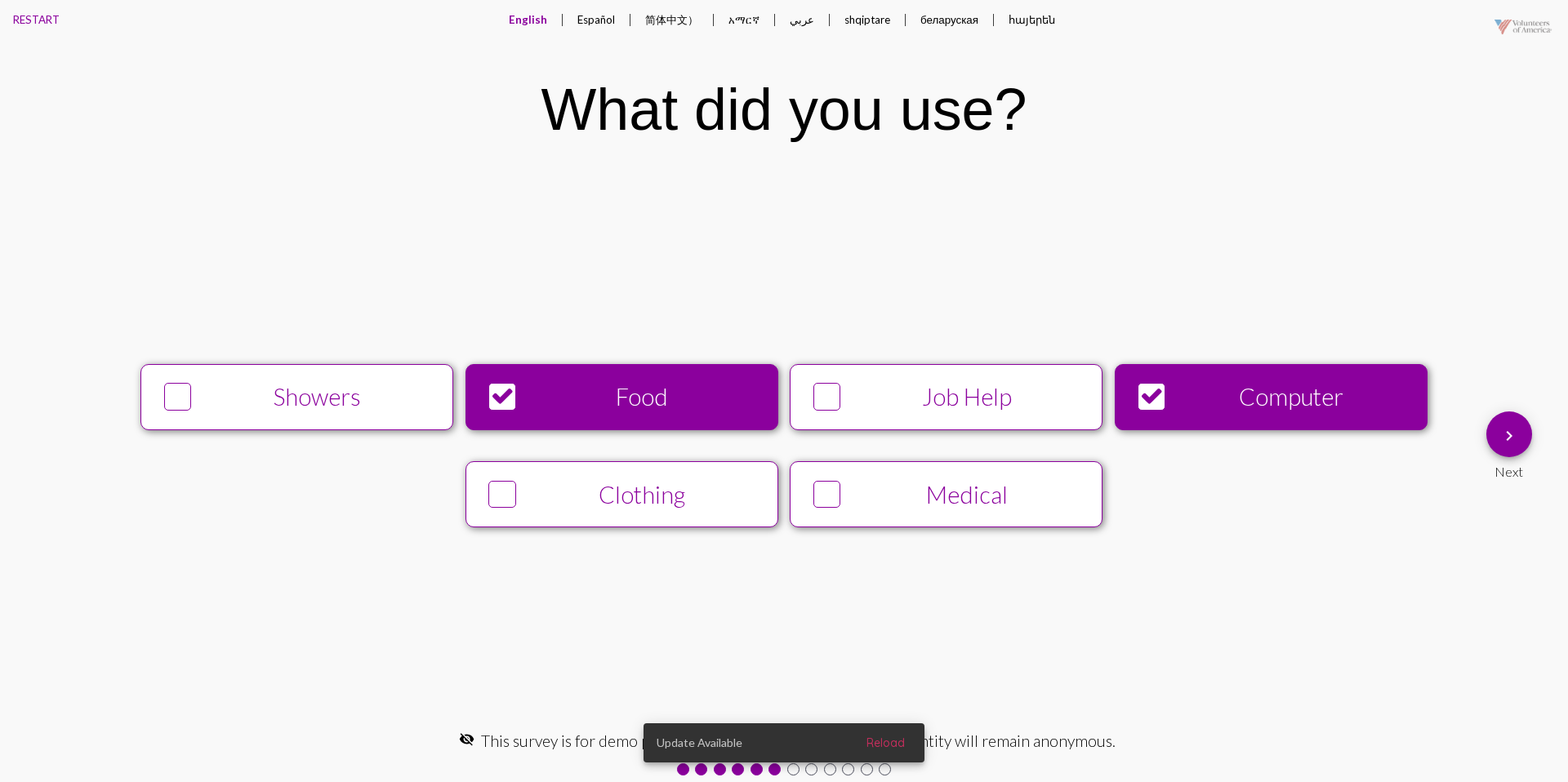
click at [1492, 428] on button "keyboard_arrow_right" at bounding box center [1509, 434] width 46 height 46
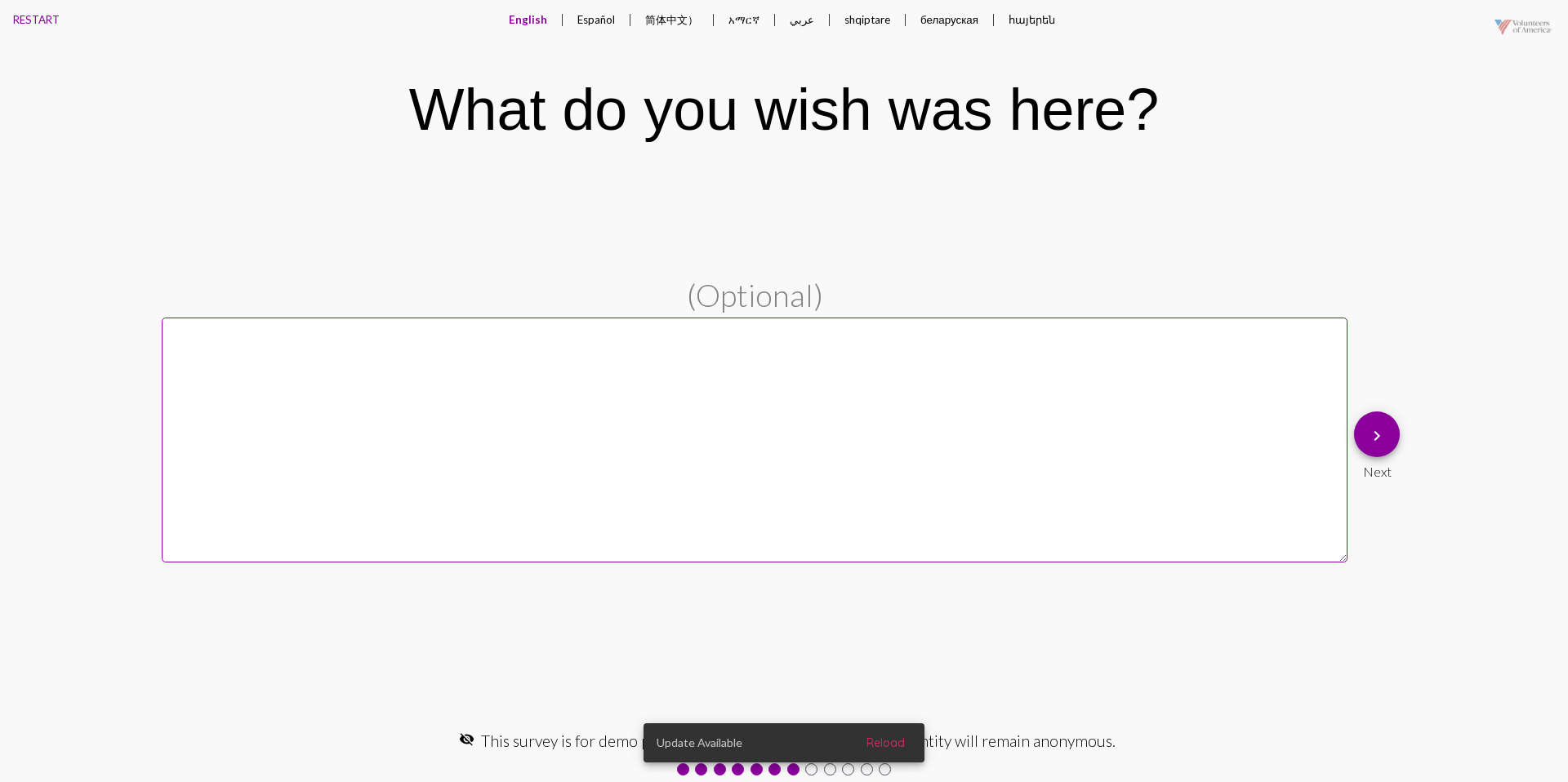
click at [600, 29] on button "Español" at bounding box center [596, 19] width 63 height 39
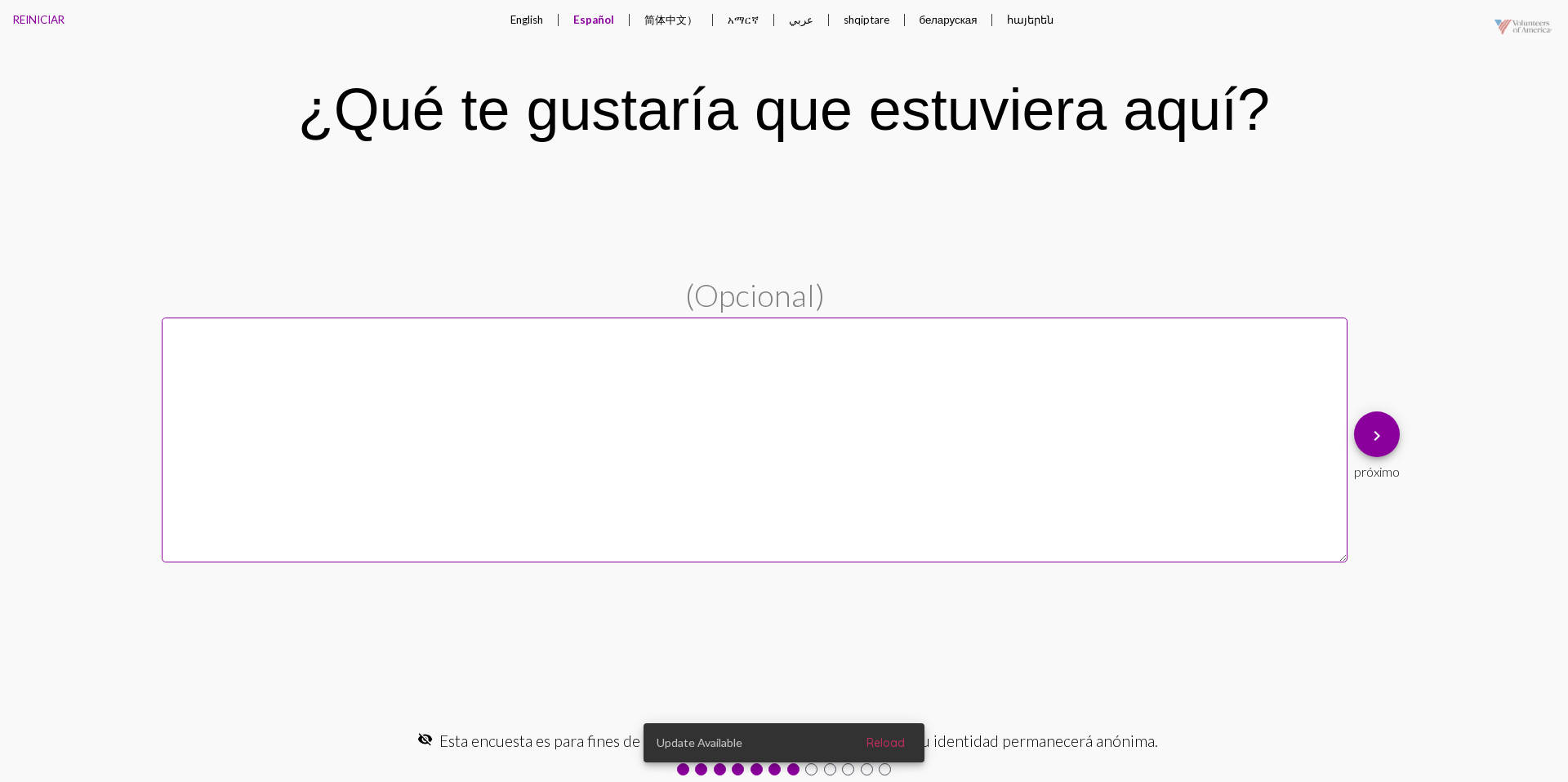
drag, startPoint x: 528, startPoint y: 26, endPoint x: 596, endPoint y: 38, distance: 69.1
click at [528, 26] on button "English" at bounding box center [527, 19] width 59 height 39
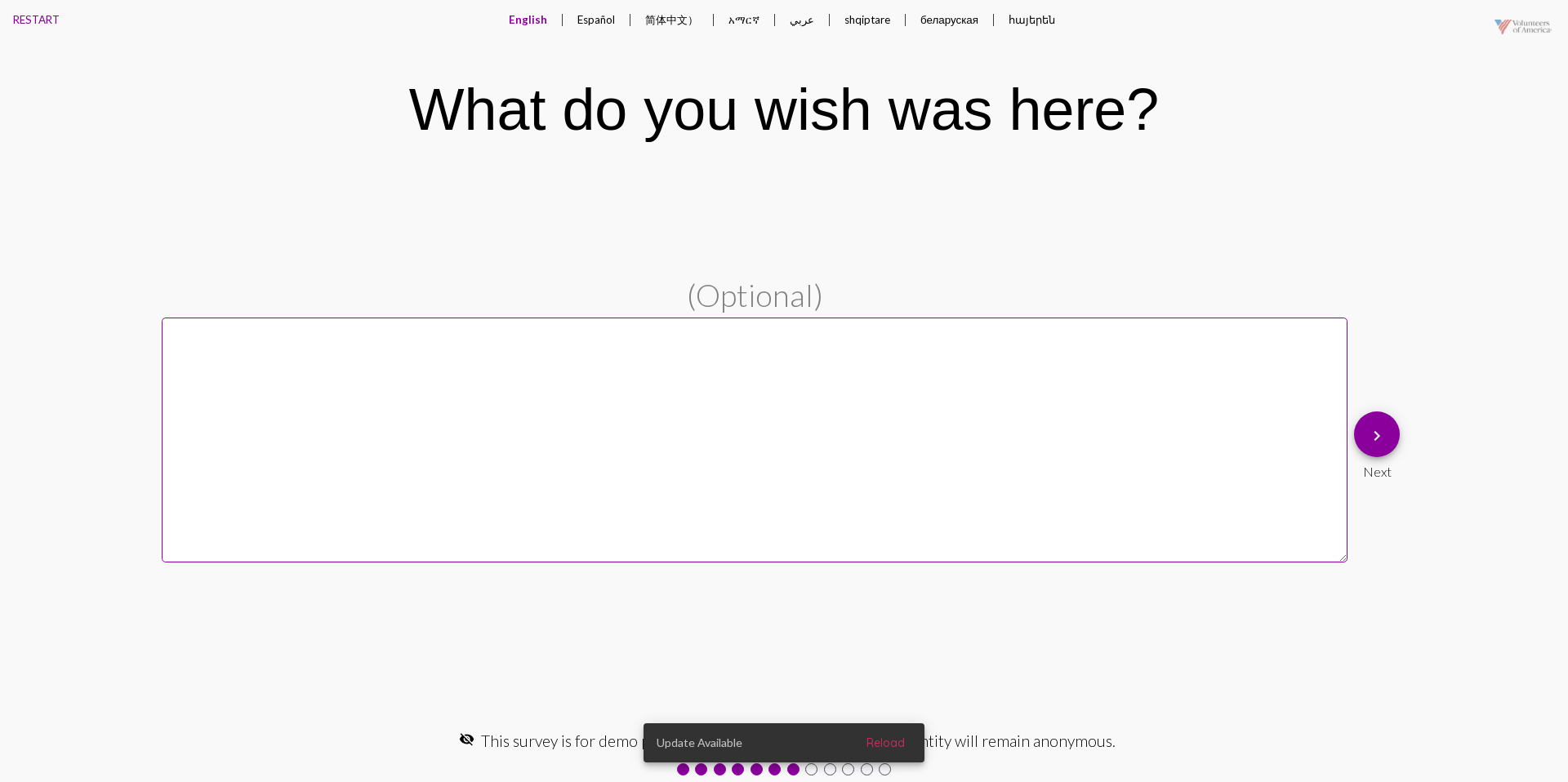
click at [1370, 426] on mat-icon "keyboard_arrow_right" at bounding box center [1376, 435] width 19 height 19
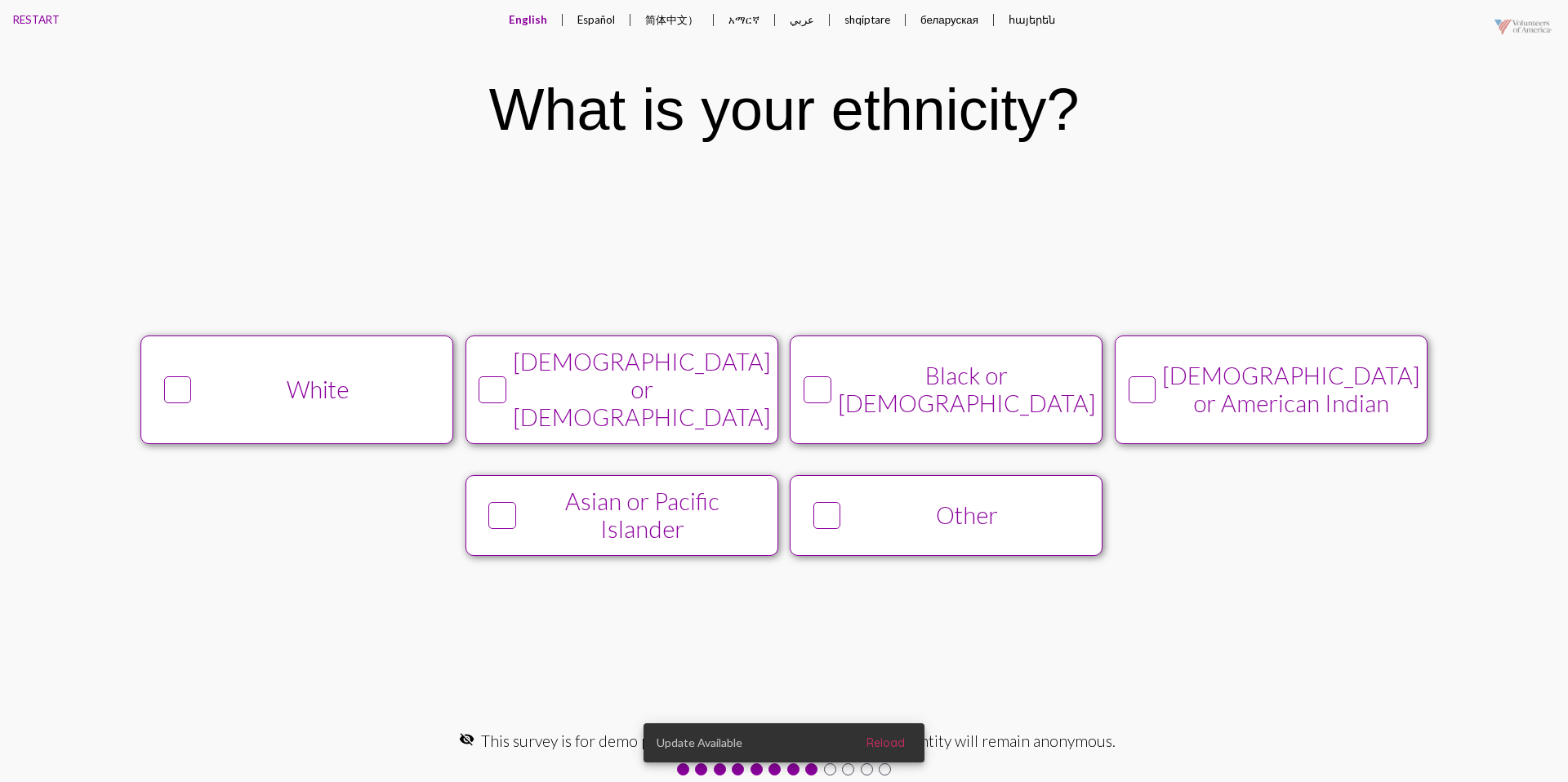
click at [351, 396] on div "White" at bounding box center [318, 389] width 240 height 28
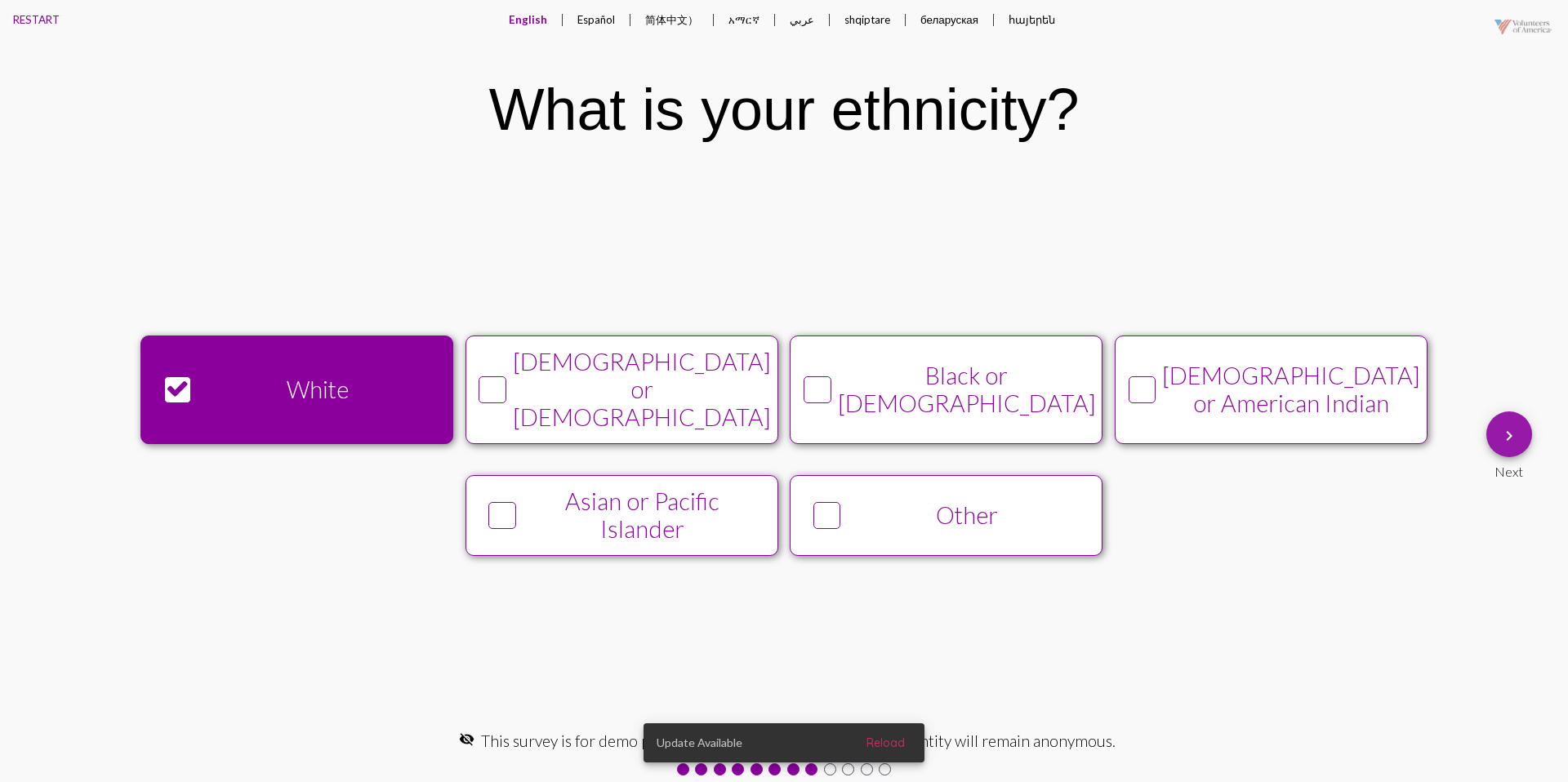
click at [1502, 431] on mat-icon "keyboard_arrow_right" at bounding box center [1508, 435] width 19 height 19
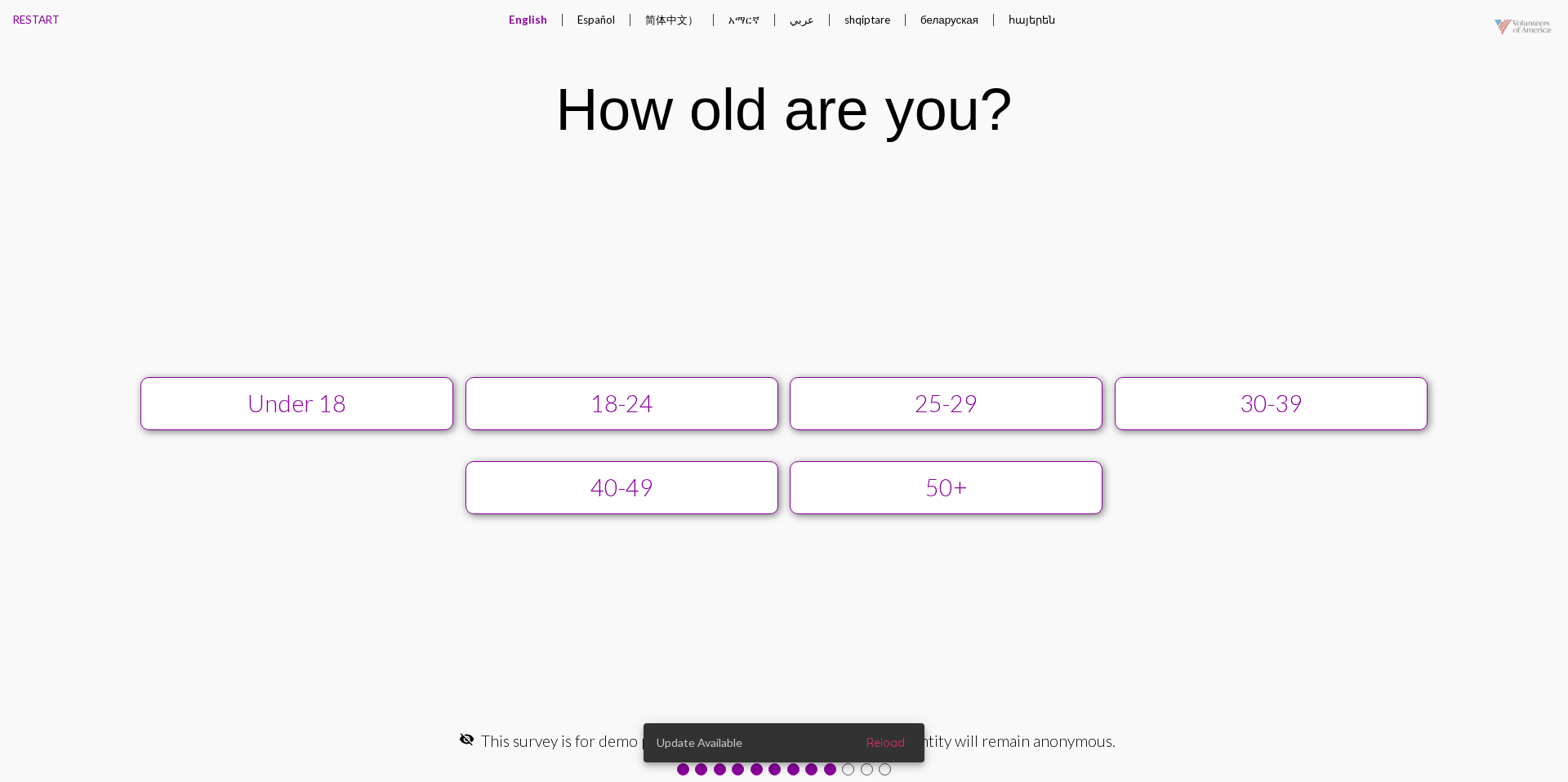
drag, startPoint x: 1007, startPoint y: 411, endPoint x: 1022, endPoint y: 408, distance: 15.3
click at [1007, 411] on div "25-29" at bounding box center [946, 403] width 280 height 28
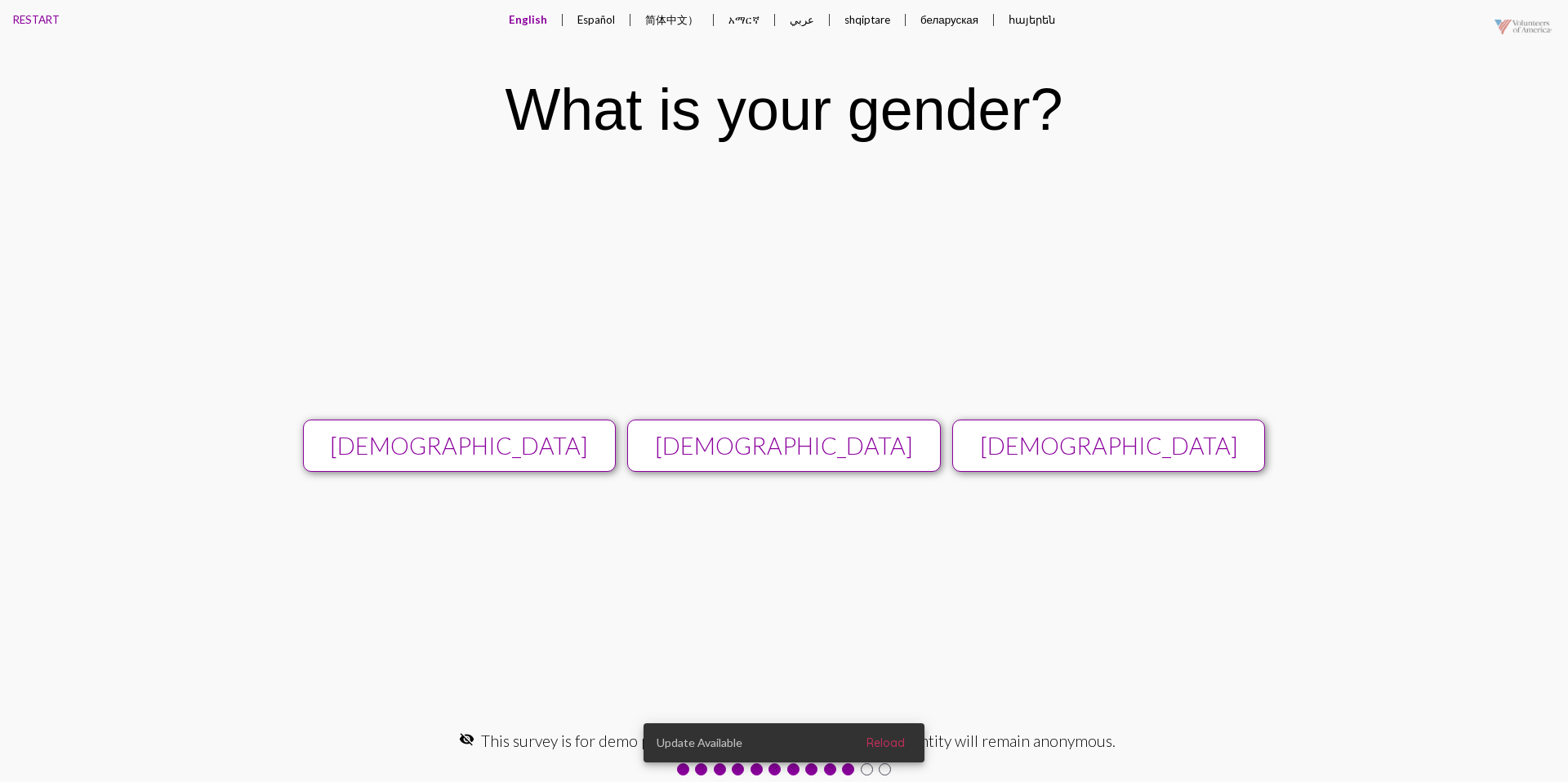
click at [920, 423] on button "[DEMOGRAPHIC_DATA]" at bounding box center [783, 446] width 313 height 53
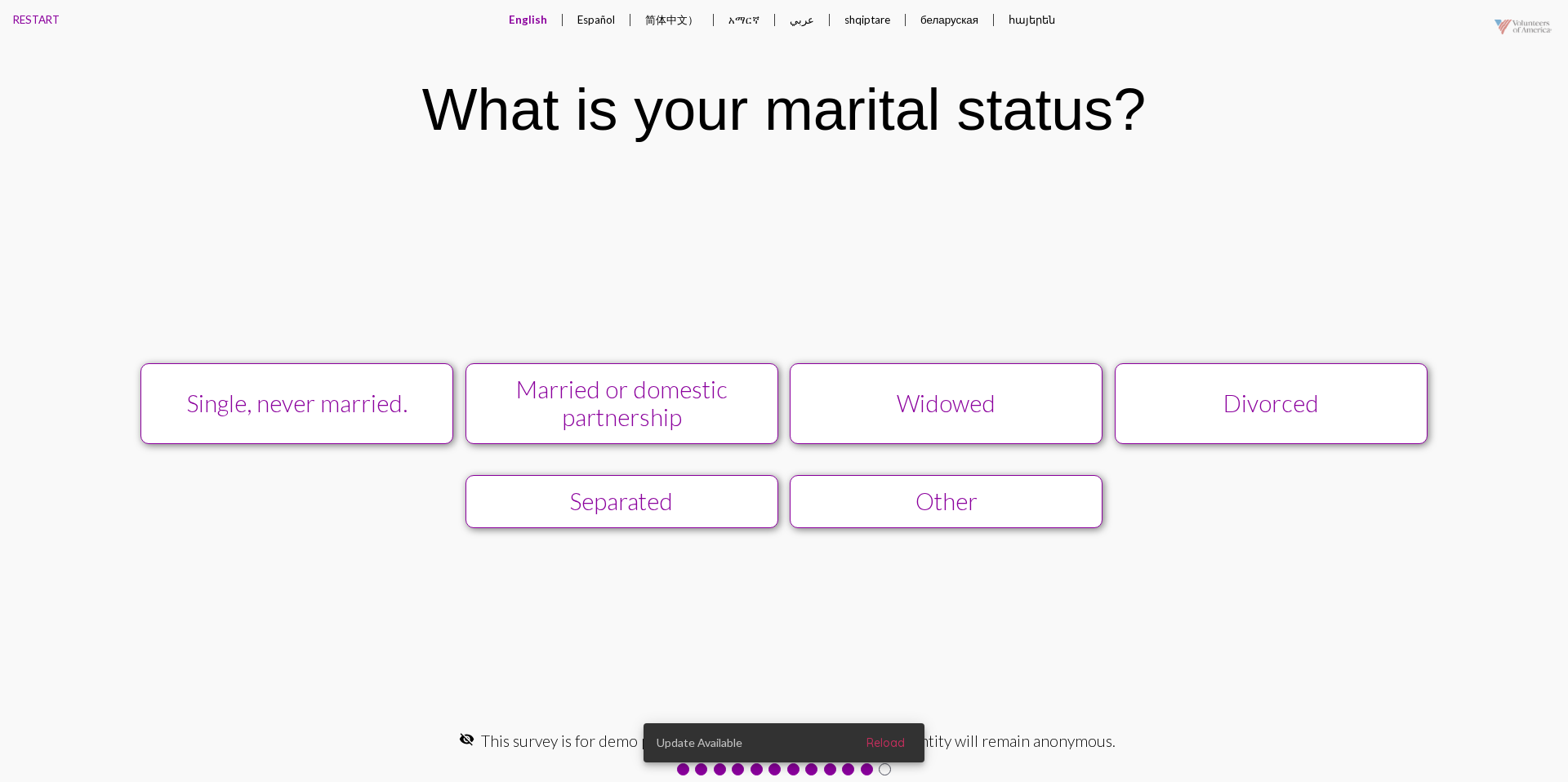
click at [920, 419] on button "Widowed" at bounding box center [946, 404] width 313 height 81
